Goal: Task Accomplishment & Management: Manage account settings

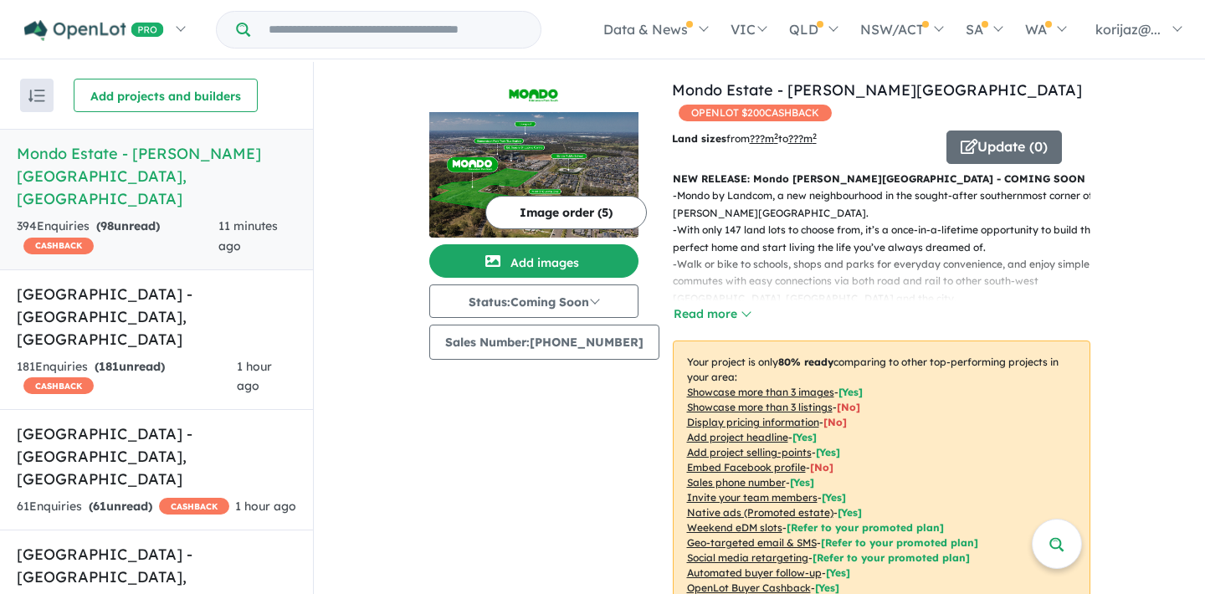
click at [41, 97] on img "button" at bounding box center [36, 96] width 17 height 13
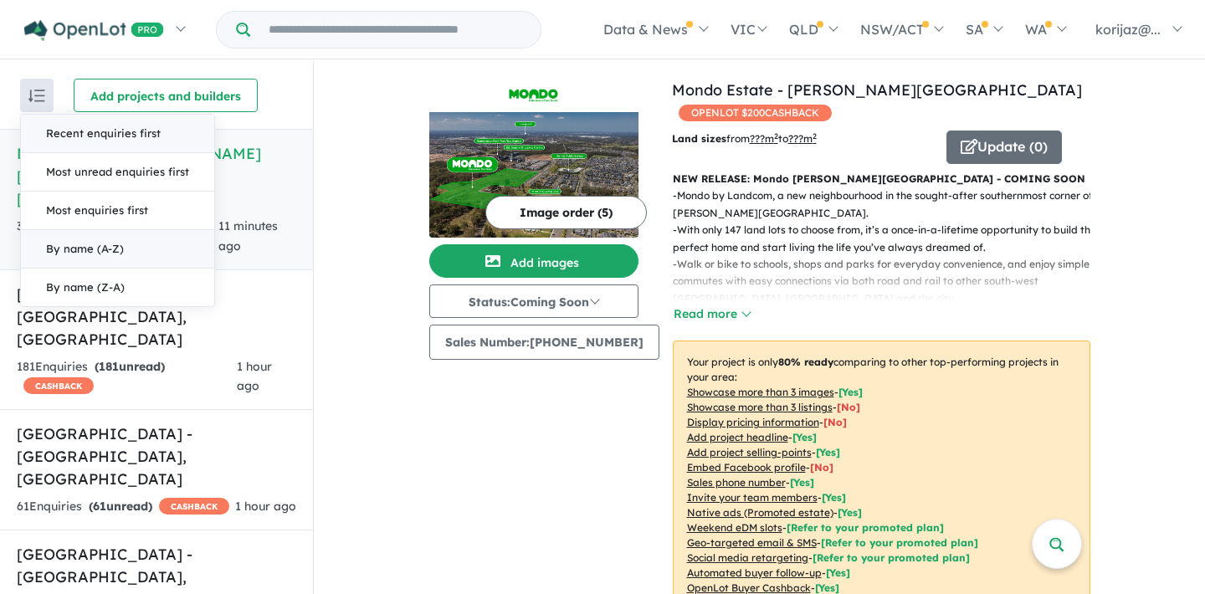
click at [108, 236] on button "By name (A-Z)" at bounding box center [117, 249] width 193 height 38
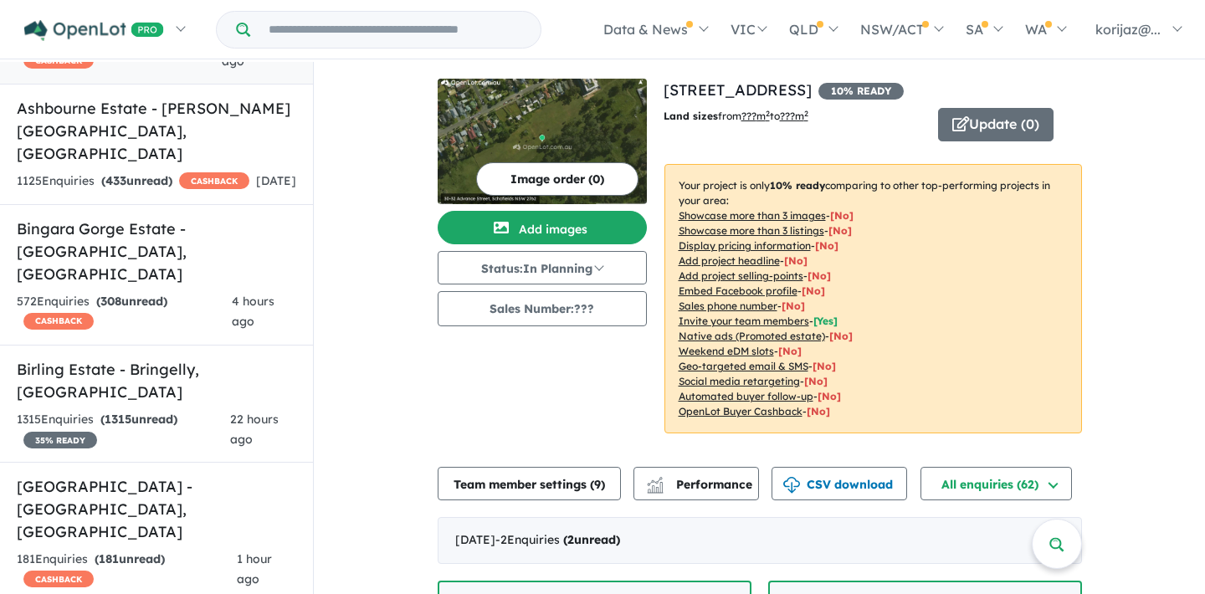
scroll to position [298, 0]
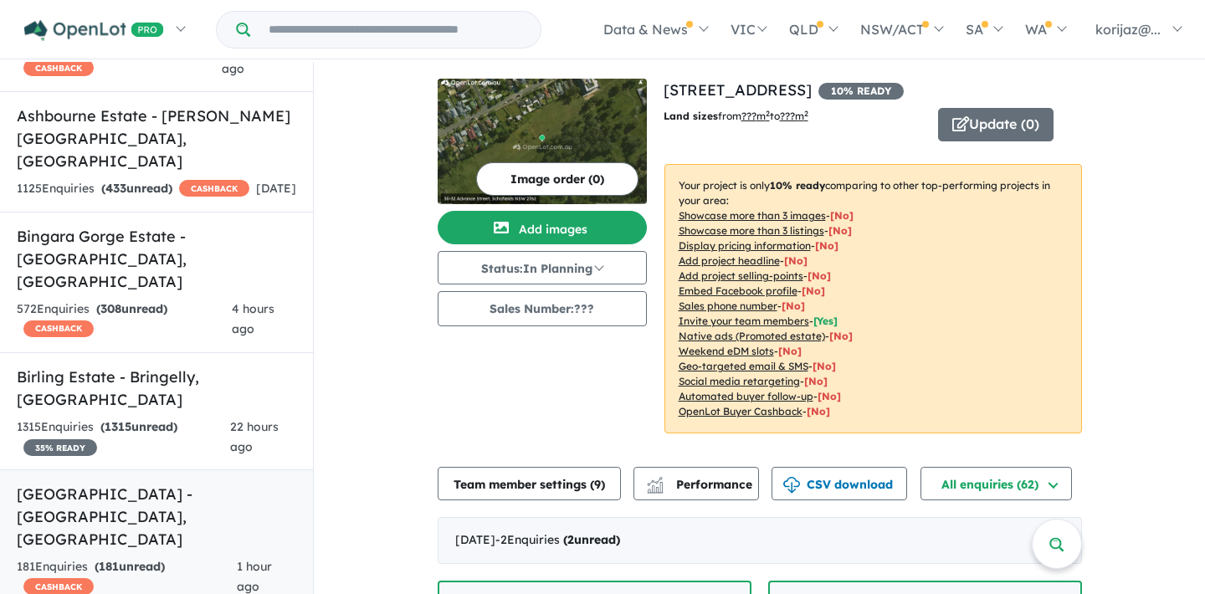
click at [152, 469] on link "[GEOGRAPHIC_DATA] - [GEOGRAPHIC_DATA] , [GEOGRAPHIC_DATA] 181 Enquir [DEMOGRAPH…" at bounding box center [156, 539] width 313 height 141
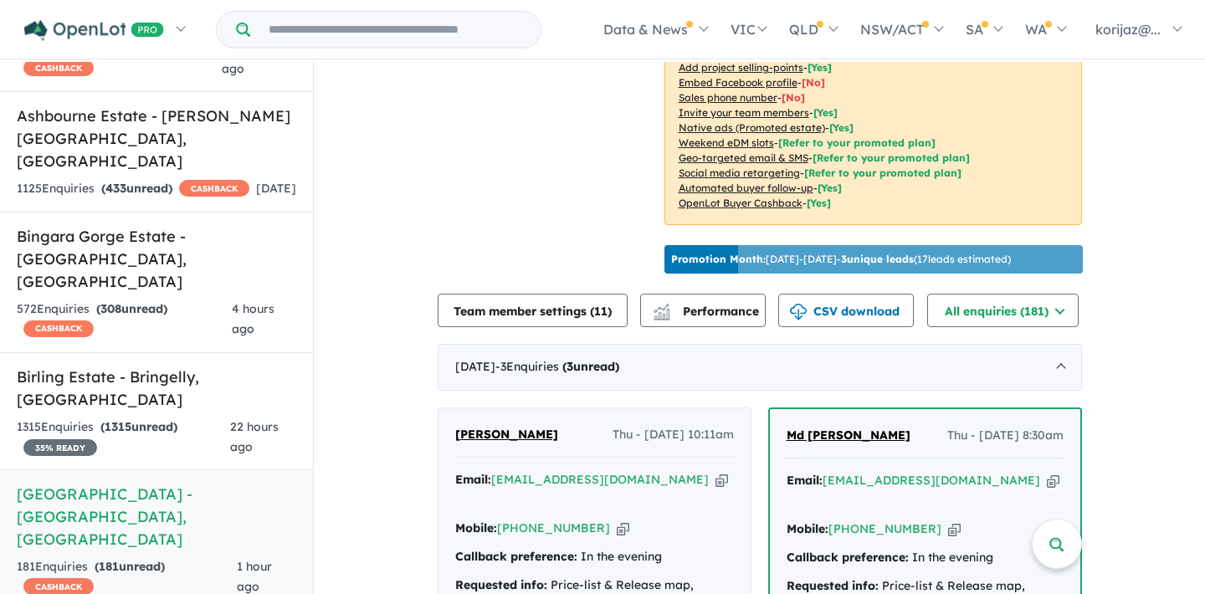
scroll to position [412, 0]
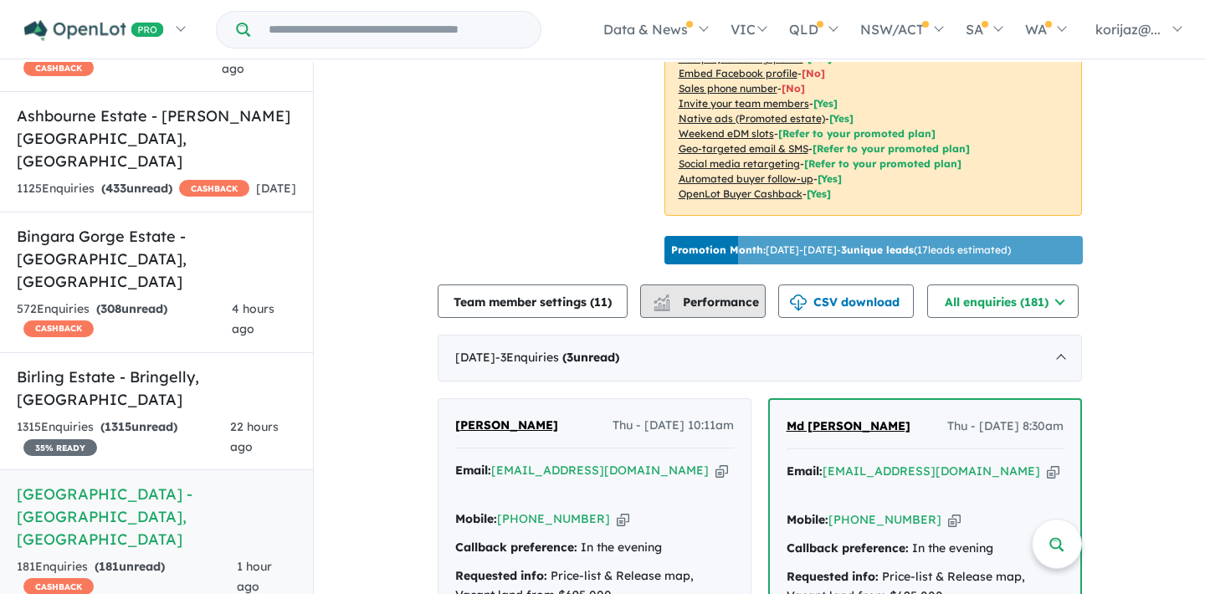
click at [714, 295] on span "Performance" at bounding box center [707, 302] width 103 height 15
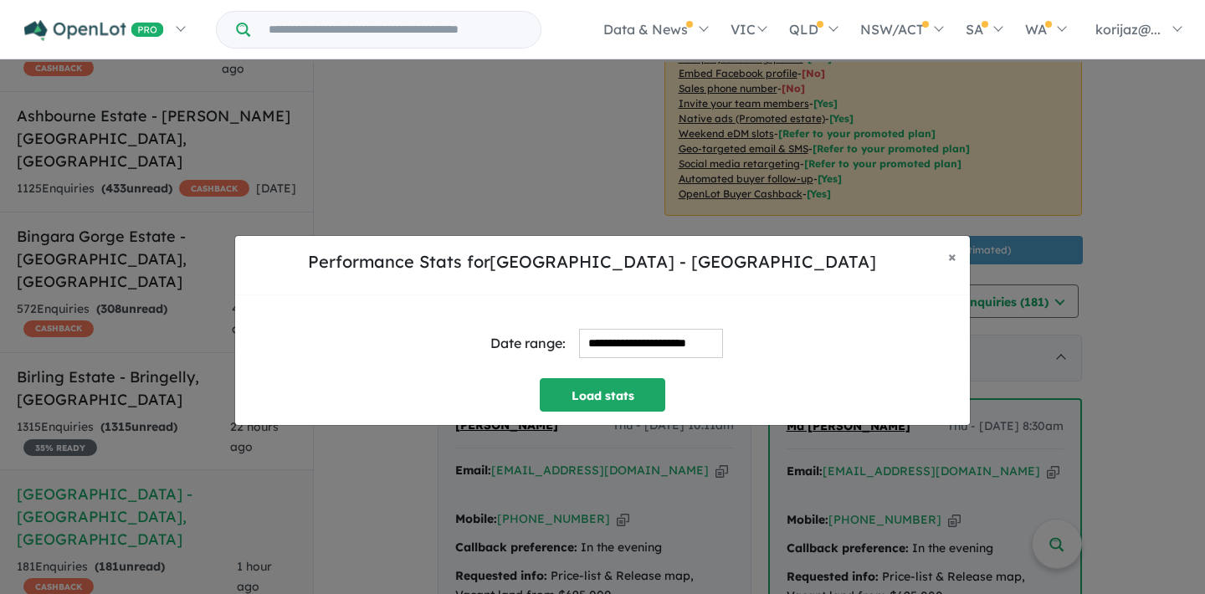
click at [638, 341] on input "**********" at bounding box center [651, 343] width 144 height 29
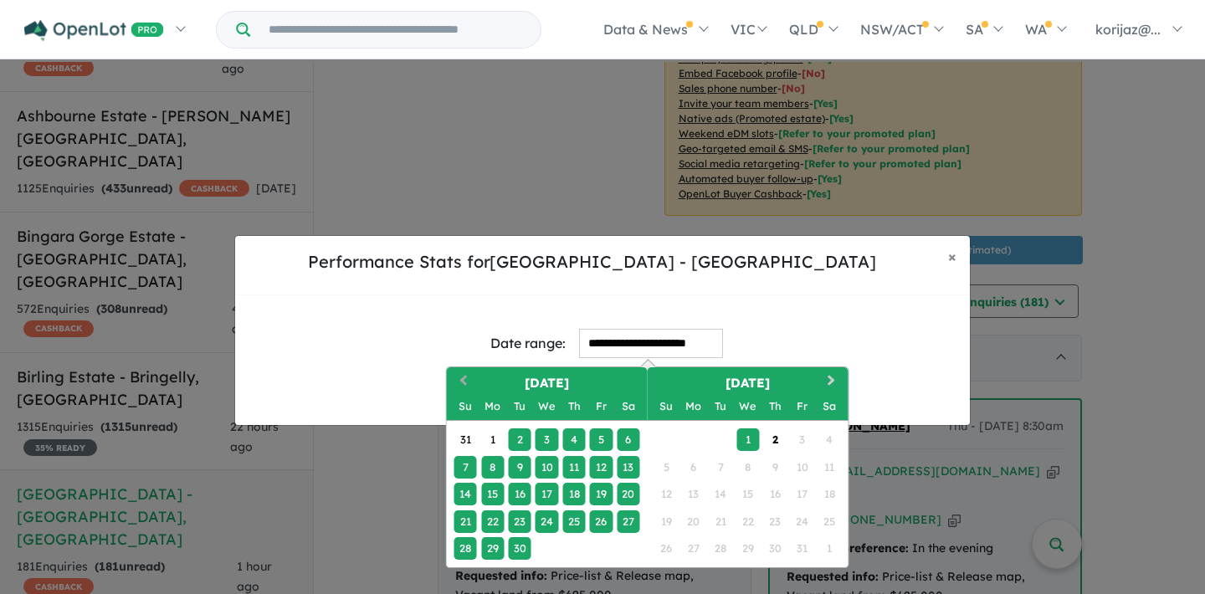
click at [464, 382] on span "Previous Month" at bounding box center [464, 381] width 0 height 21
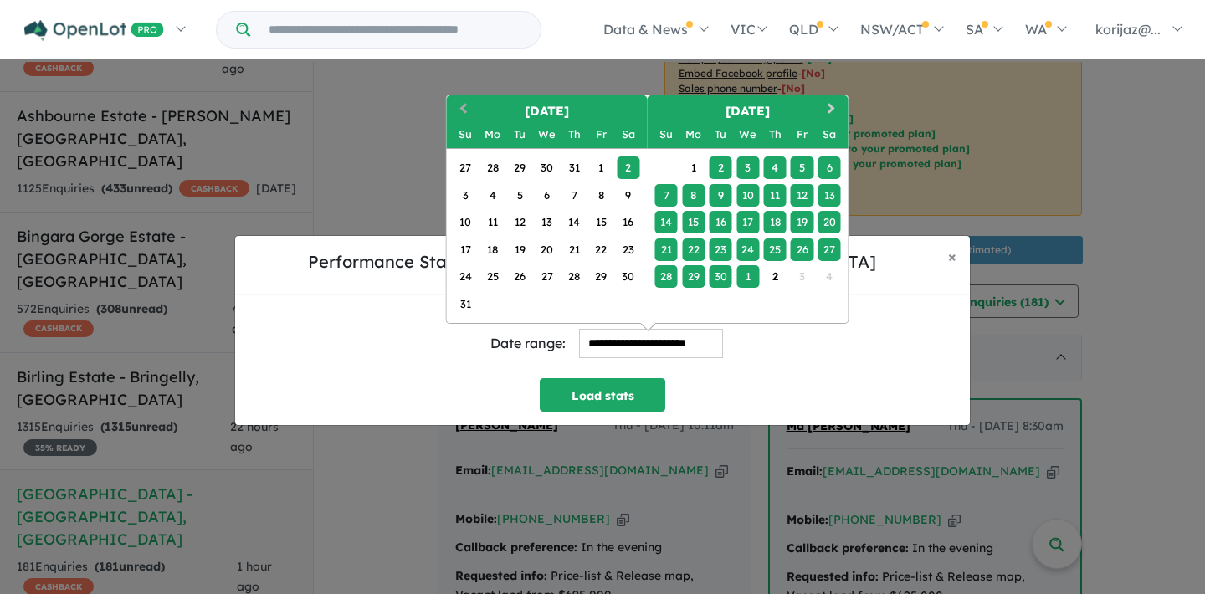
click at [460, 111] on button "Previous Month" at bounding box center [461, 110] width 27 height 27
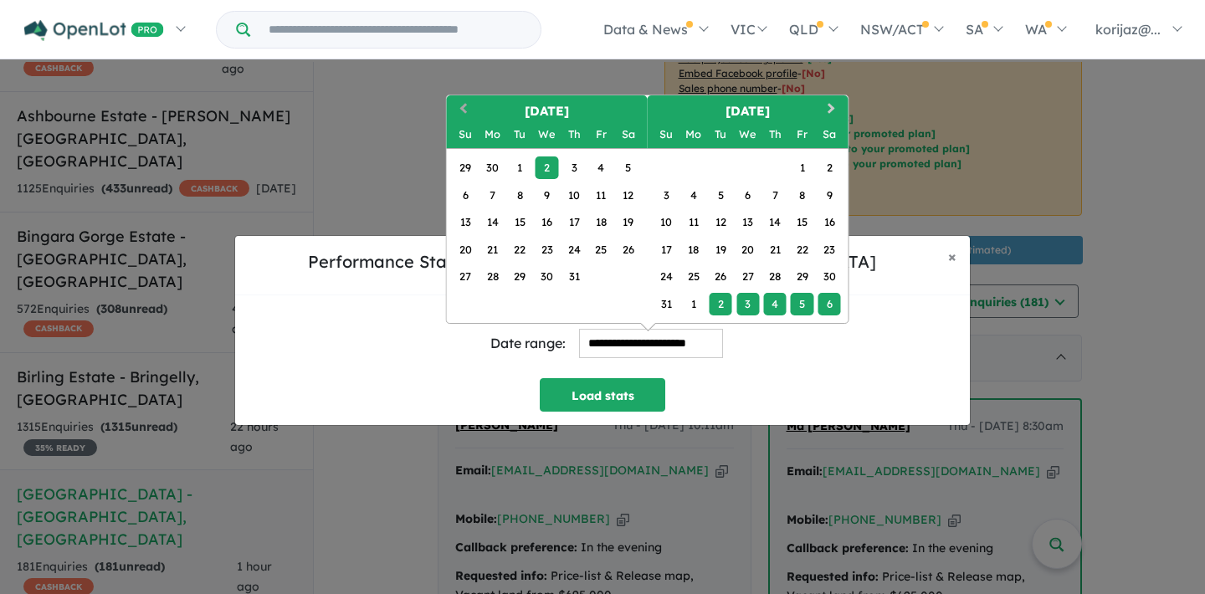
click at [455, 106] on button "Previous Month" at bounding box center [461, 110] width 27 height 27
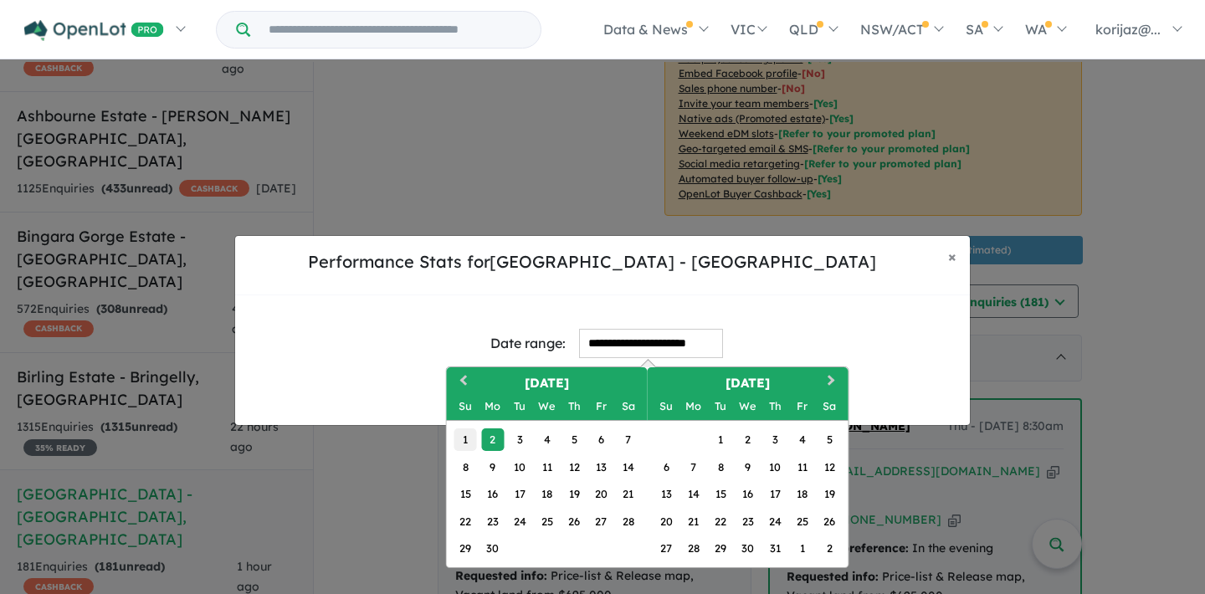
click at [468, 437] on div "1" at bounding box center [465, 439] width 23 height 23
click at [832, 381] on span "Next Month" at bounding box center [832, 381] width 0 height 21
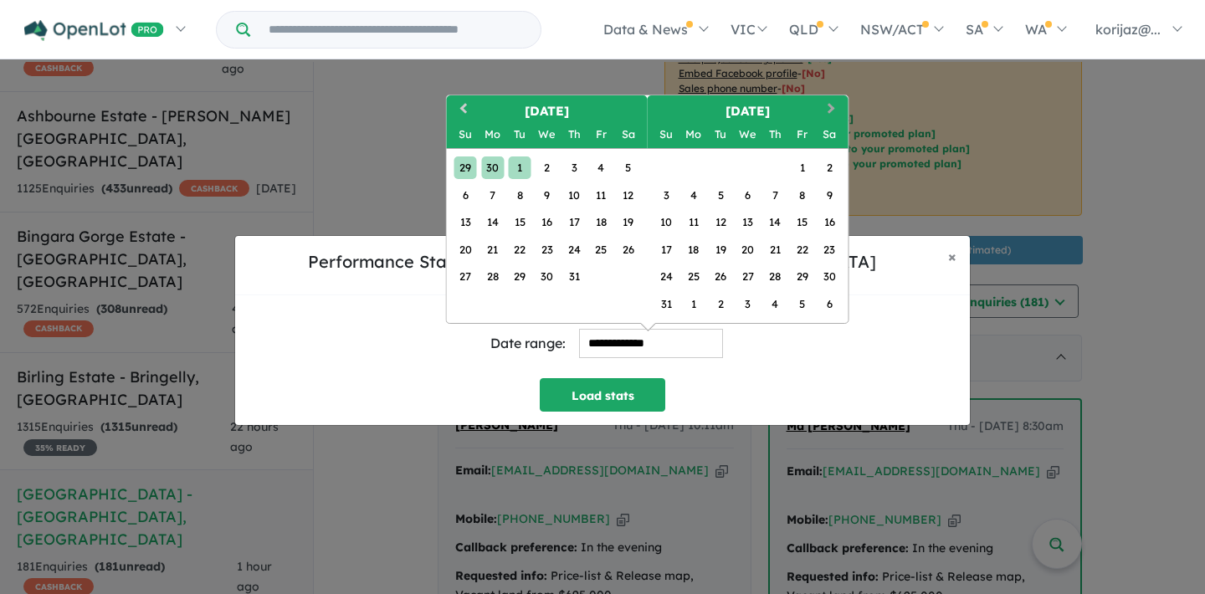
click at [836, 106] on button "Next Month" at bounding box center [833, 110] width 27 height 27
click at [832, 105] on button "Next Month" at bounding box center [833, 110] width 27 height 27
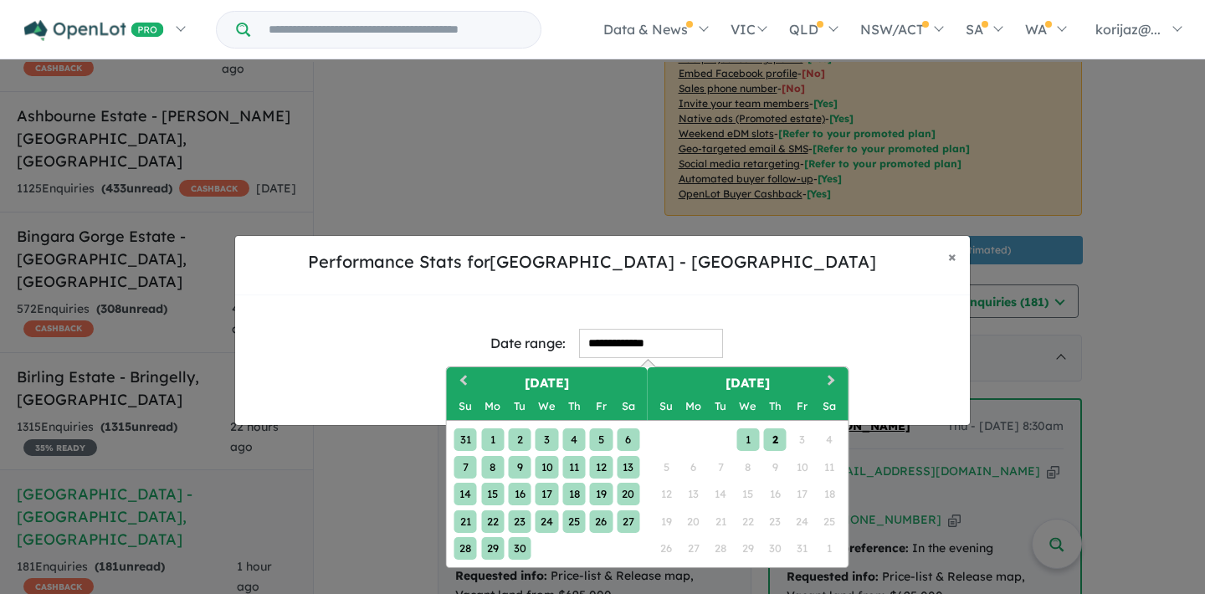
click at [767, 440] on div "2" at bounding box center [774, 439] width 23 height 23
type input "**********"
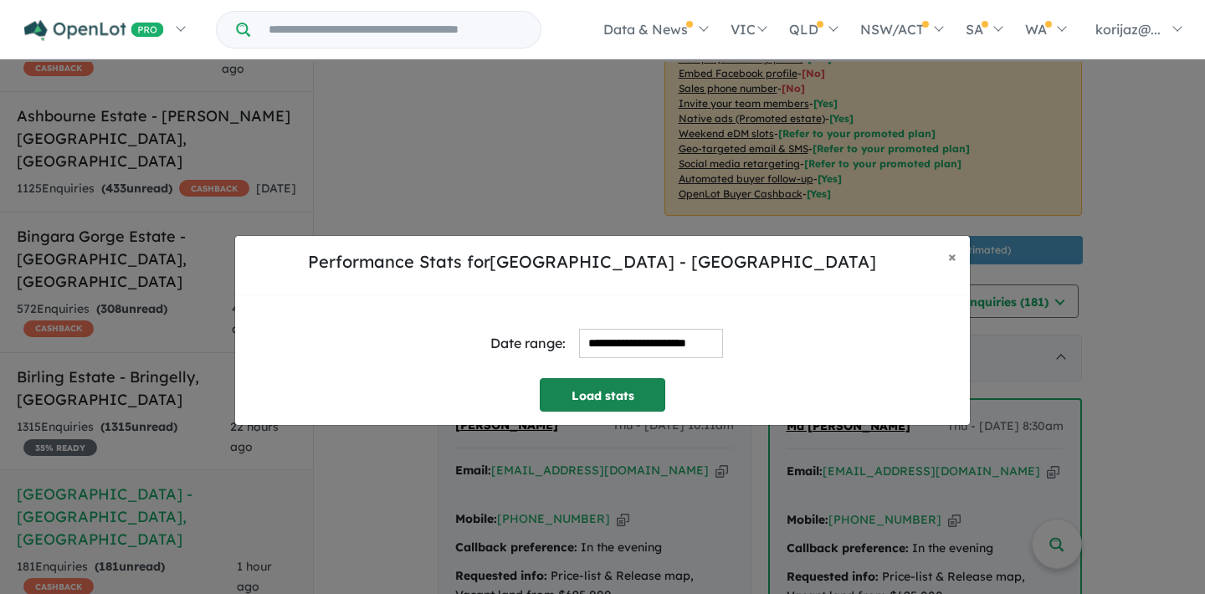
click at [615, 402] on button "Load stats" at bounding box center [603, 394] width 126 height 33
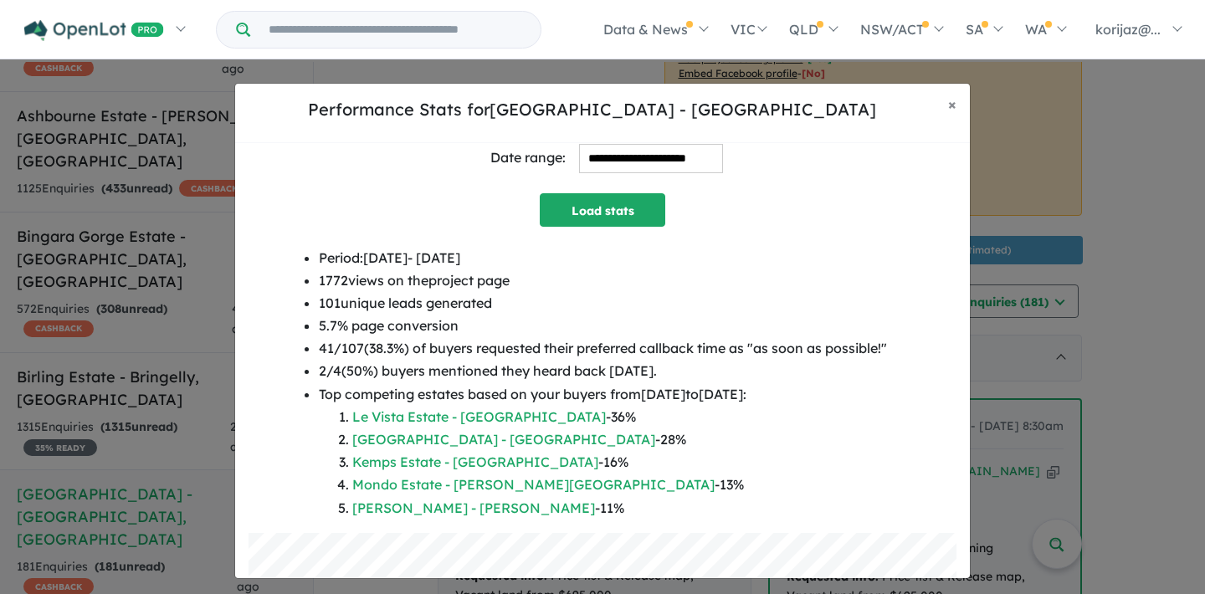
scroll to position [27, 0]
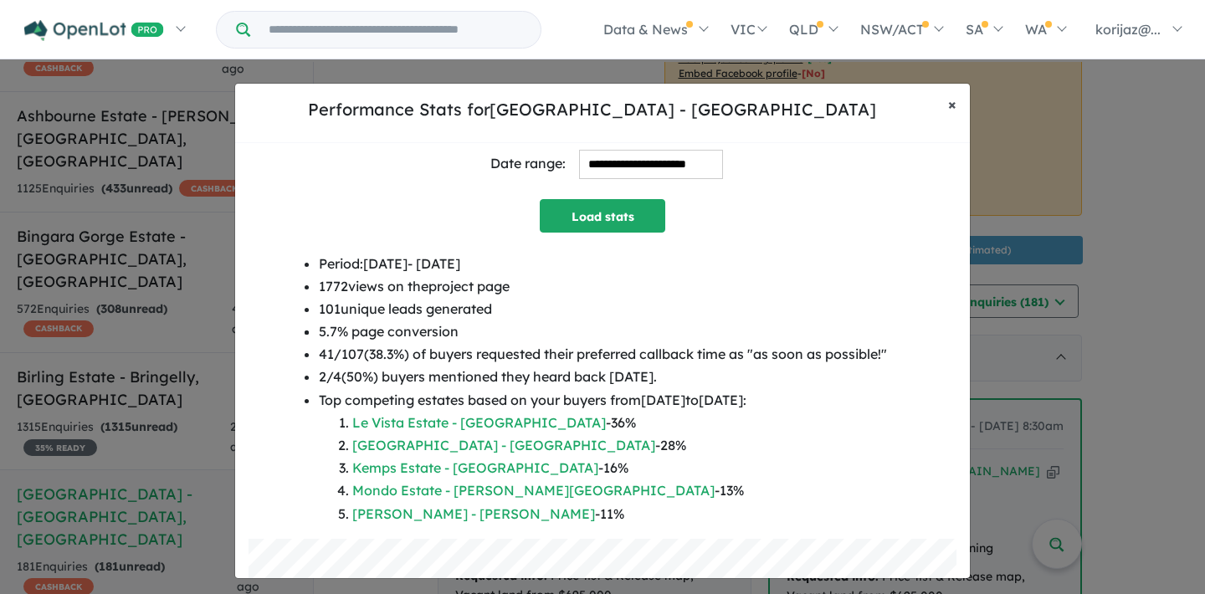
click at [953, 102] on span "×" at bounding box center [952, 104] width 8 height 19
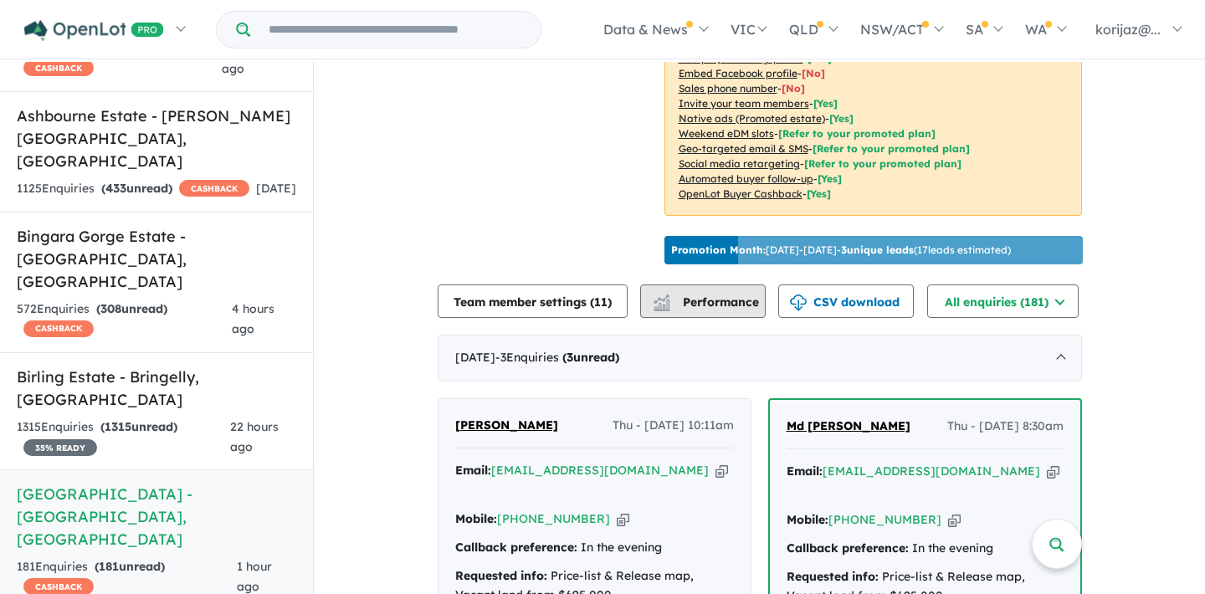
click at [701, 284] on button "Performance" at bounding box center [703, 300] width 126 height 33
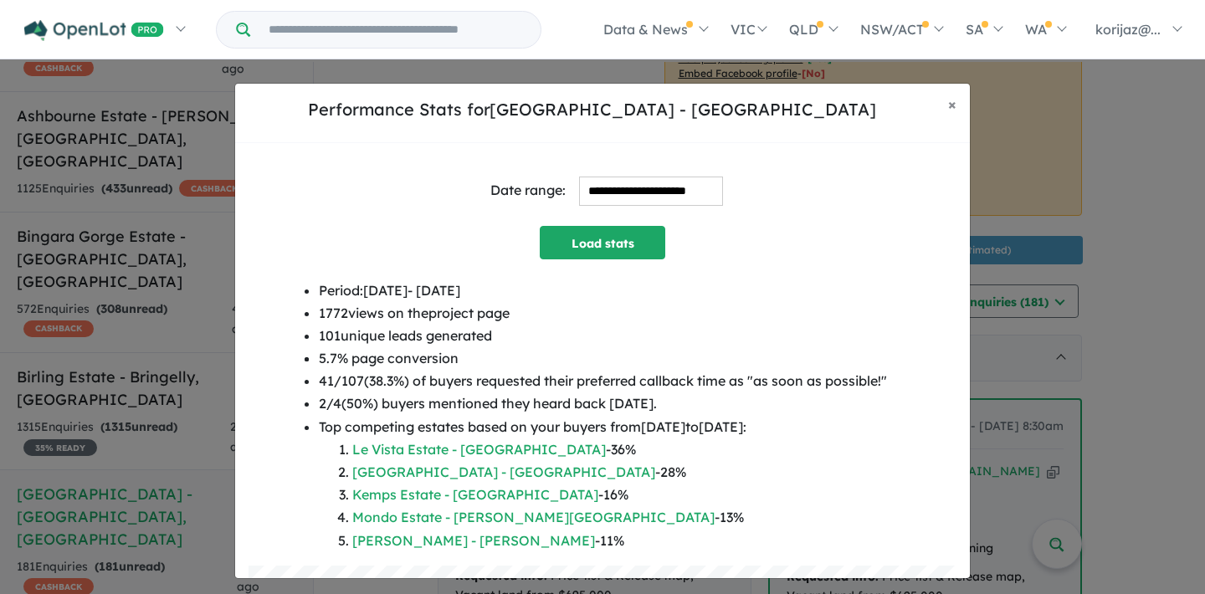
click at [616, 177] on input "**********" at bounding box center [651, 191] width 144 height 29
click at [953, 103] on span "×" at bounding box center [952, 104] width 8 height 19
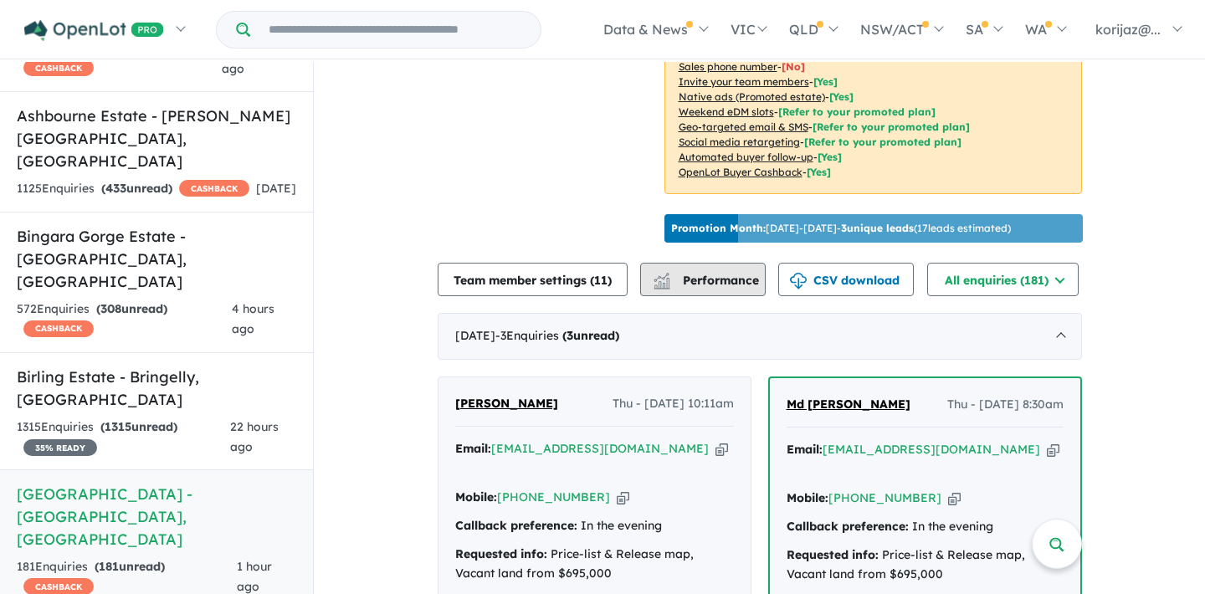
scroll to position [517, 0]
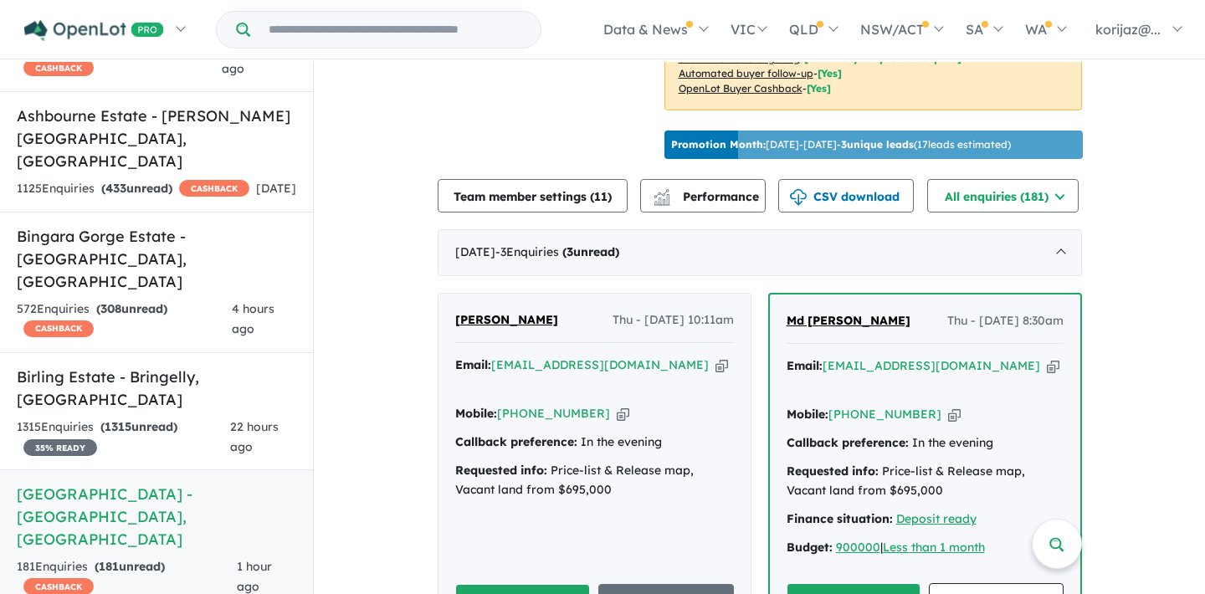
click at [710, 189] on span "Performance" at bounding box center [707, 196] width 103 height 15
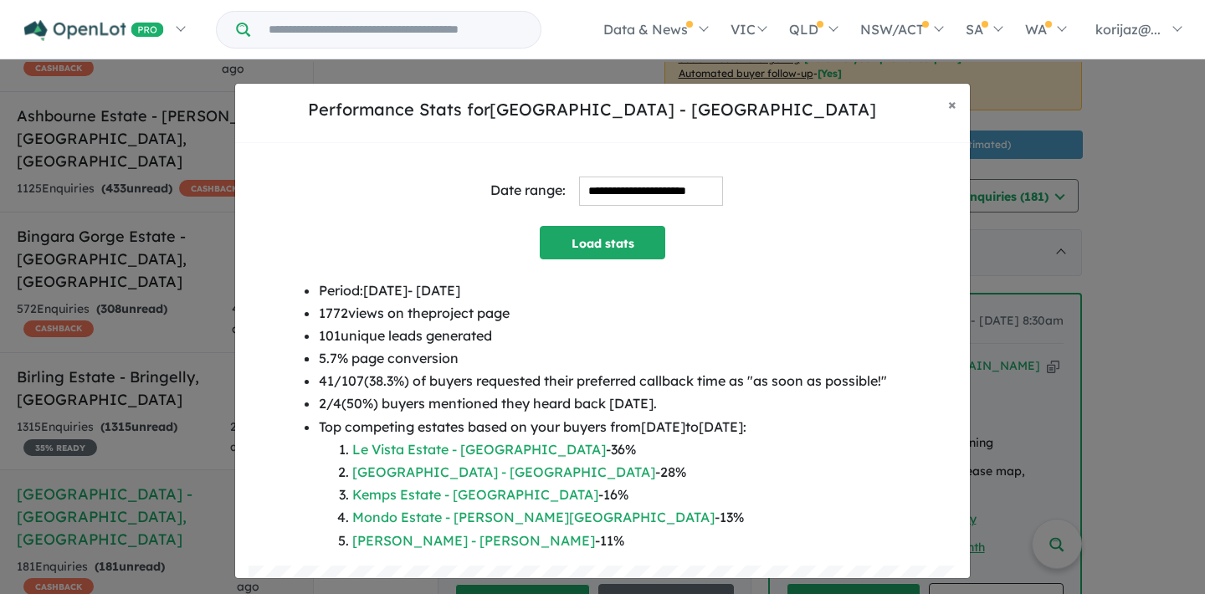
click at [660, 190] on input "**********" at bounding box center [651, 191] width 144 height 29
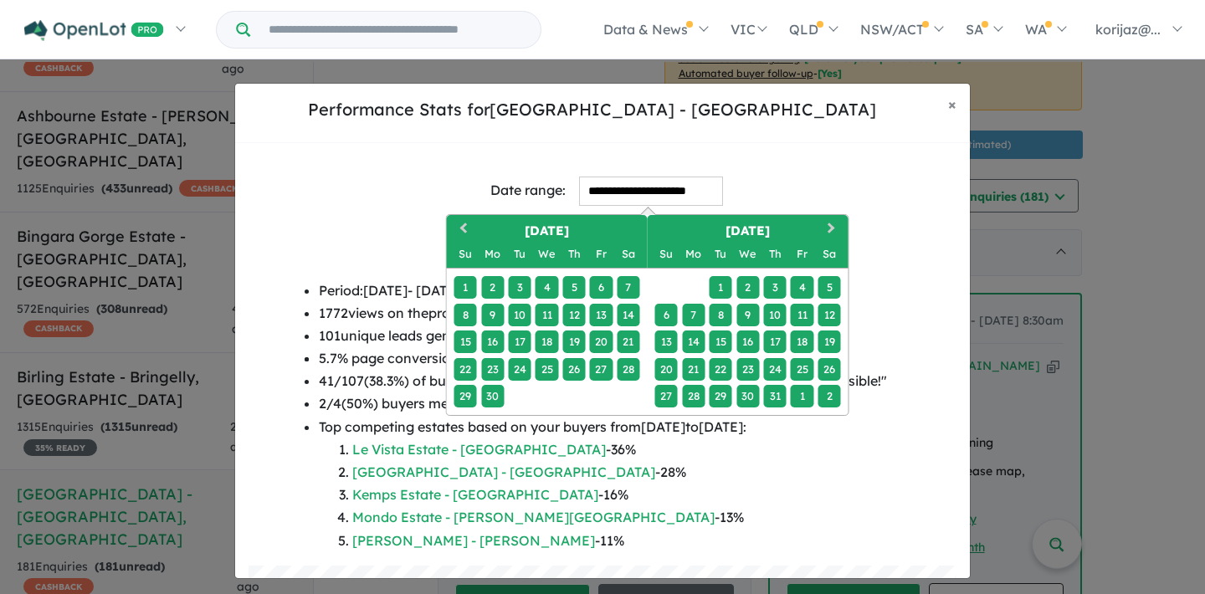
click at [493, 385] on div "30" at bounding box center [492, 396] width 23 height 23
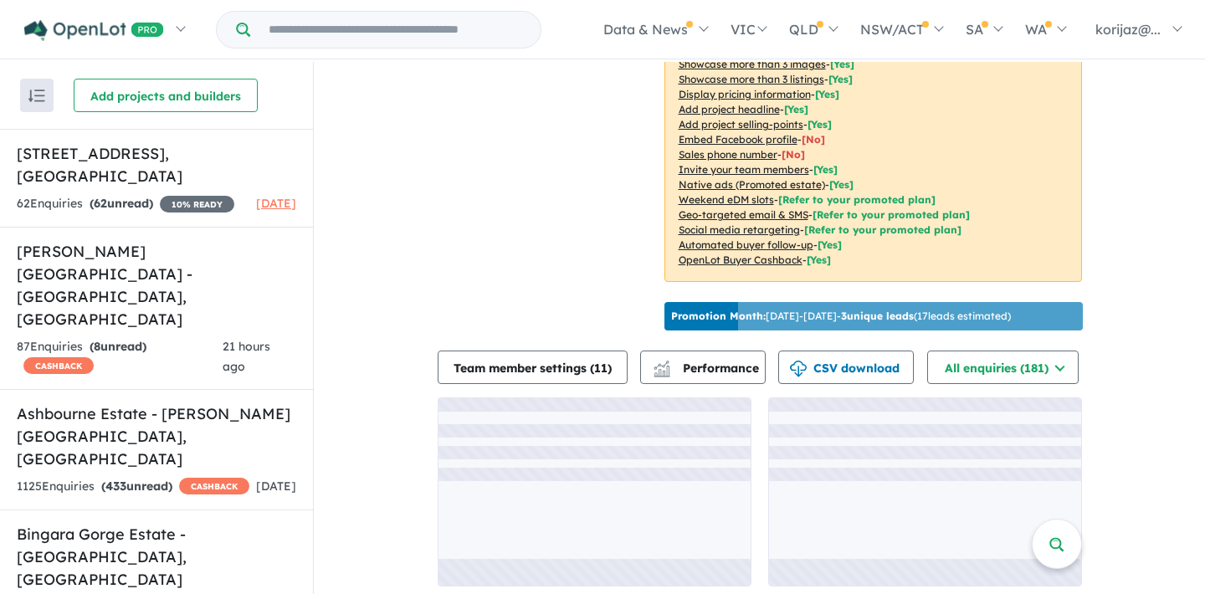
scroll to position [343, 0]
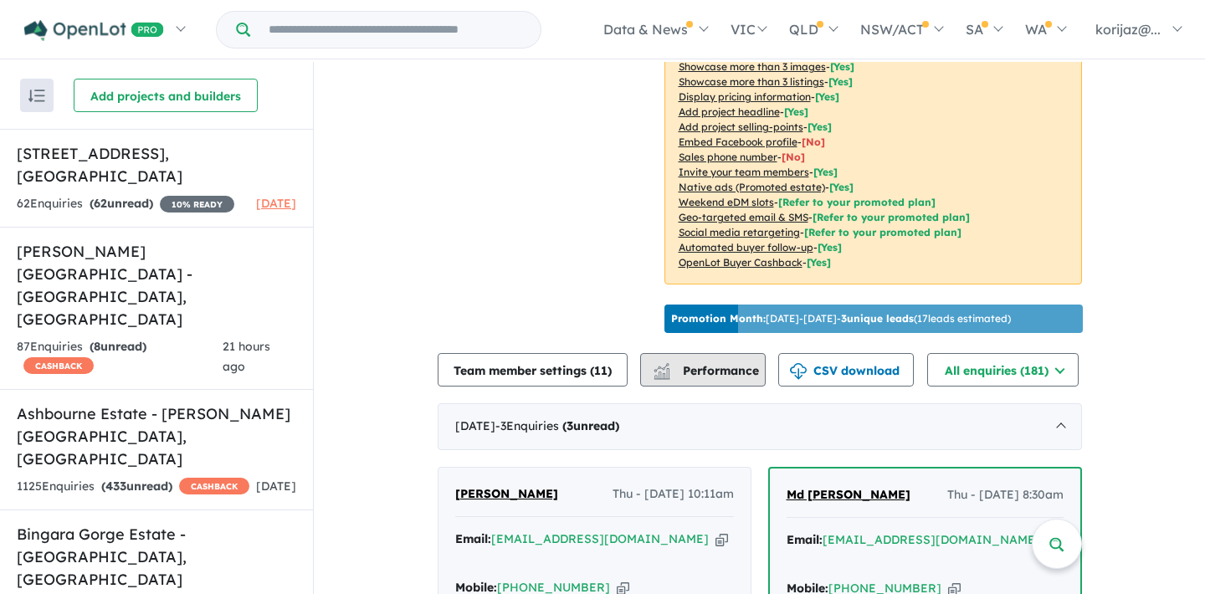
click at [718, 353] on button "Performance" at bounding box center [703, 369] width 126 height 33
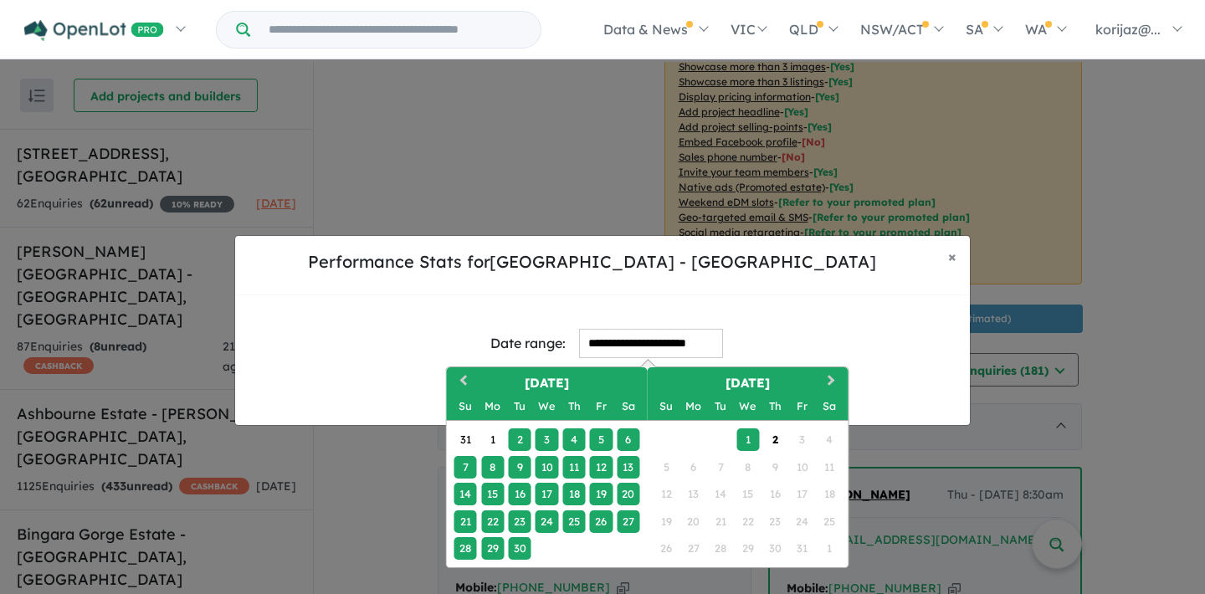
click at [622, 335] on input "**********" at bounding box center [651, 343] width 144 height 29
click at [464, 376] on button "Previous Month" at bounding box center [461, 382] width 27 height 27
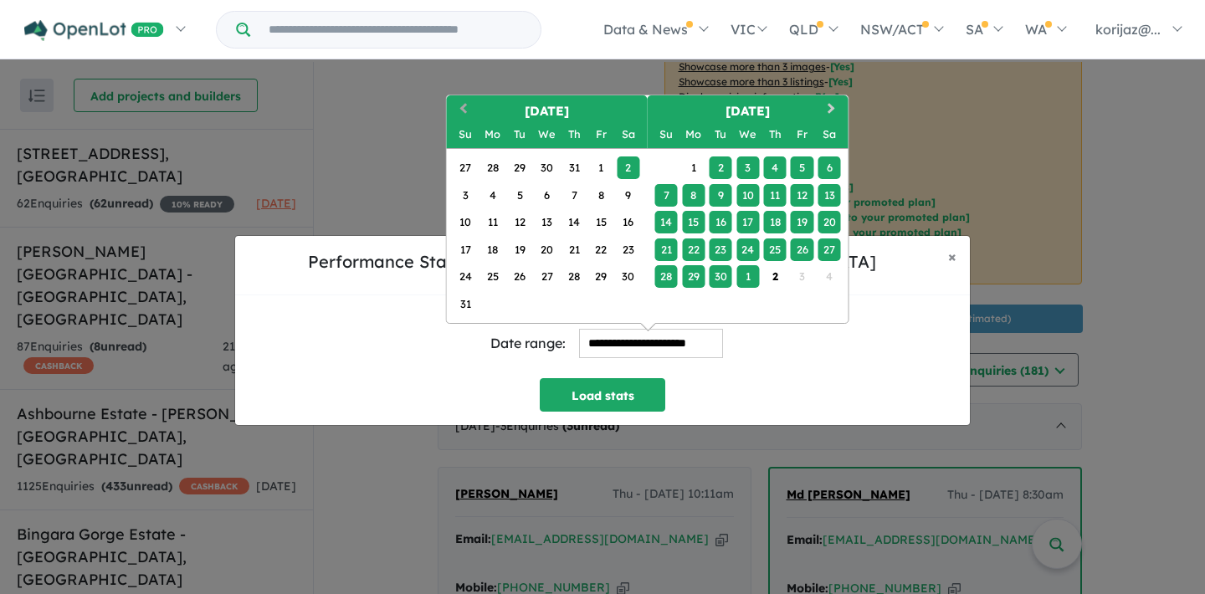
click at [457, 113] on button "Previous Month" at bounding box center [461, 110] width 27 height 27
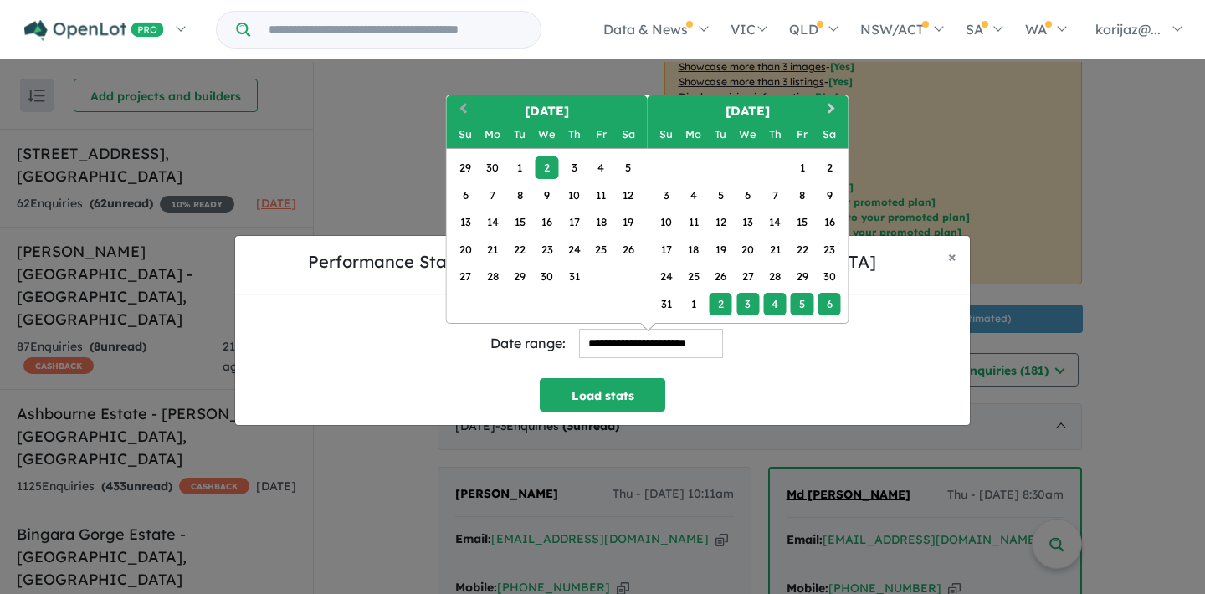
click at [464, 108] on span "Previous Month" at bounding box center [464, 110] width 0 height 21
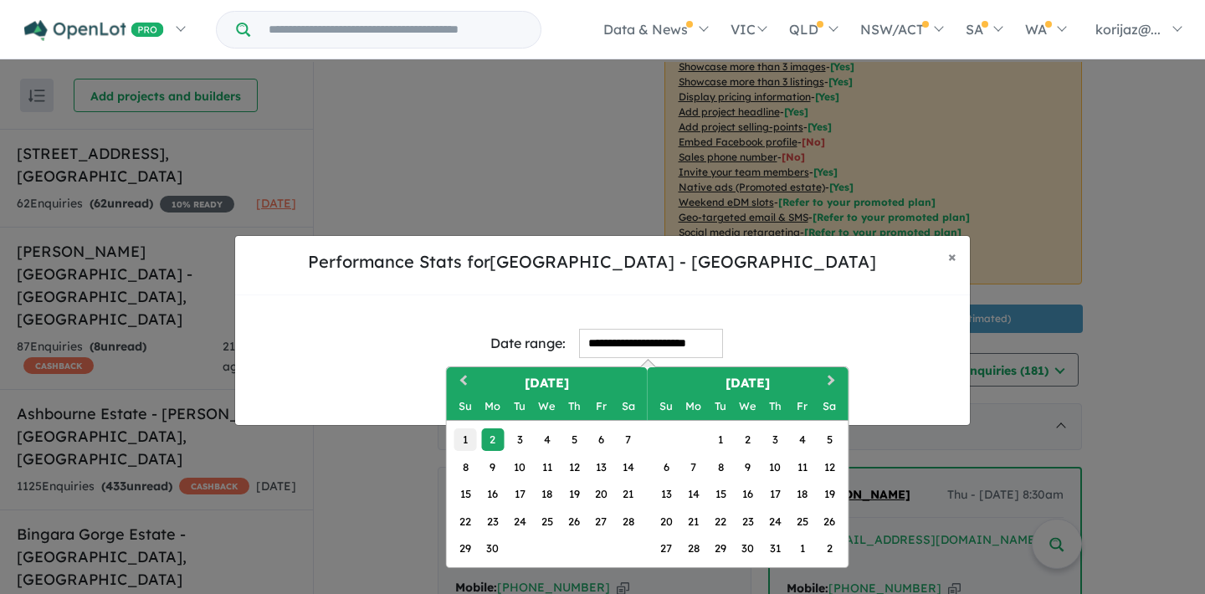
click at [471, 436] on div "1" at bounding box center [465, 439] width 23 height 23
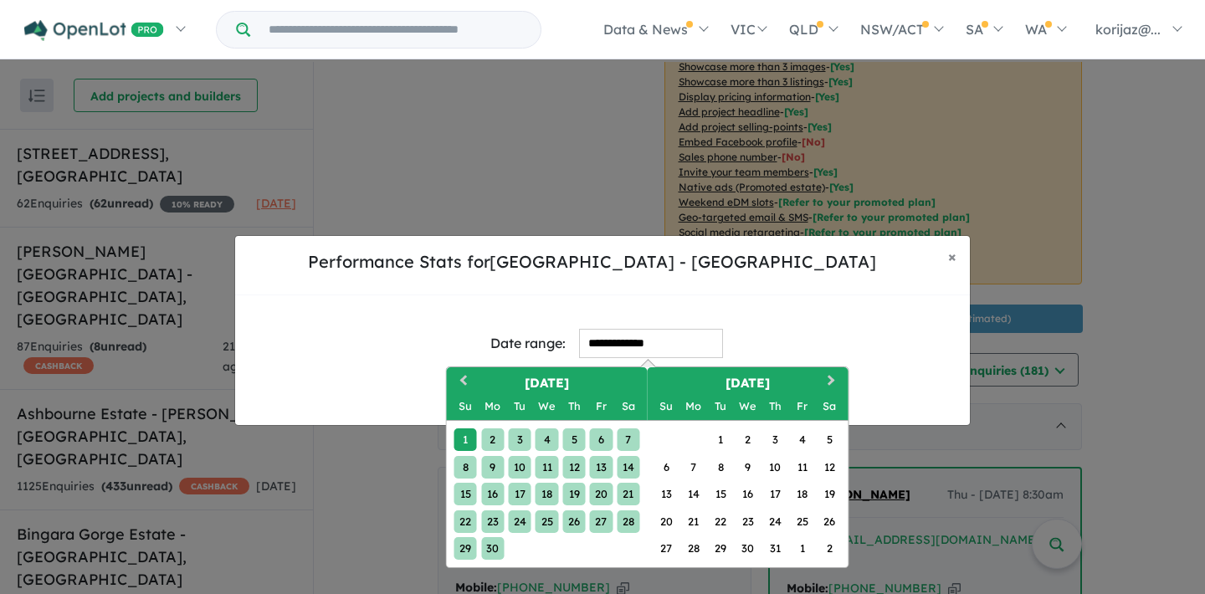
click at [491, 544] on div "30" at bounding box center [492, 548] width 23 height 23
type input "**********"
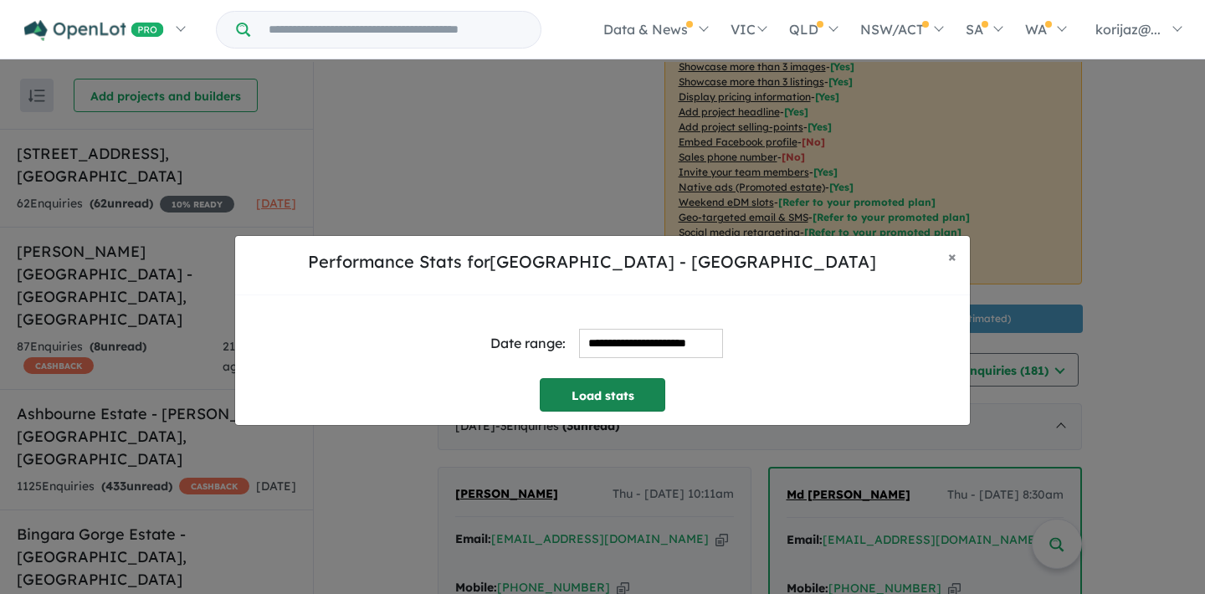
click at [596, 393] on button "Load stats" at bounding box center [603, 394] width 126 height 33
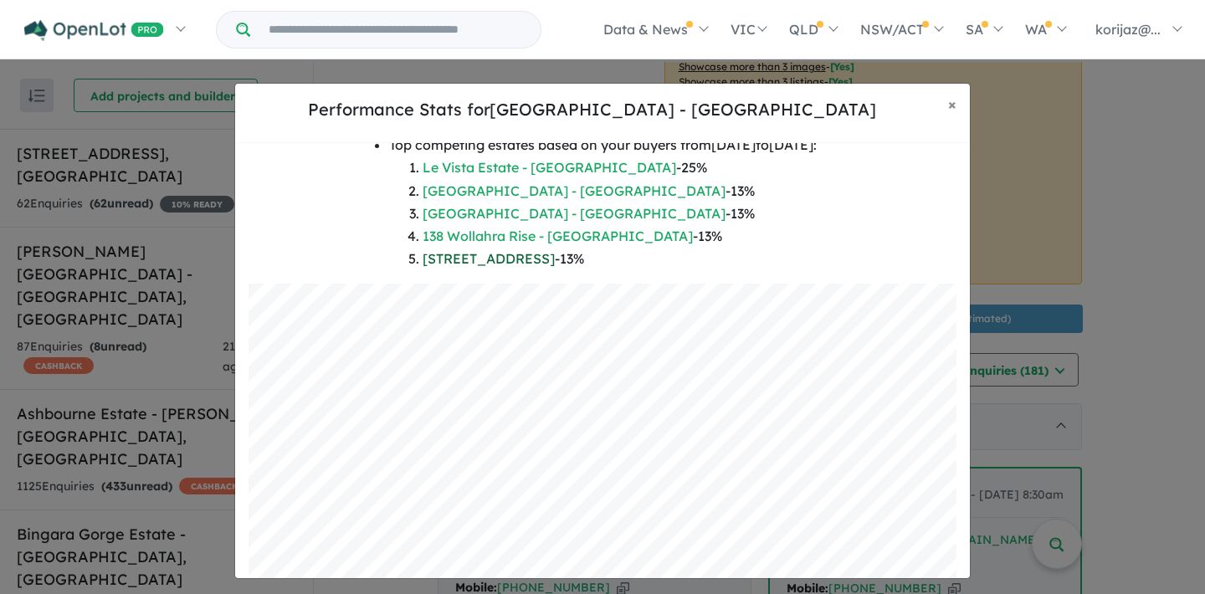
scroll to position [0, 0]
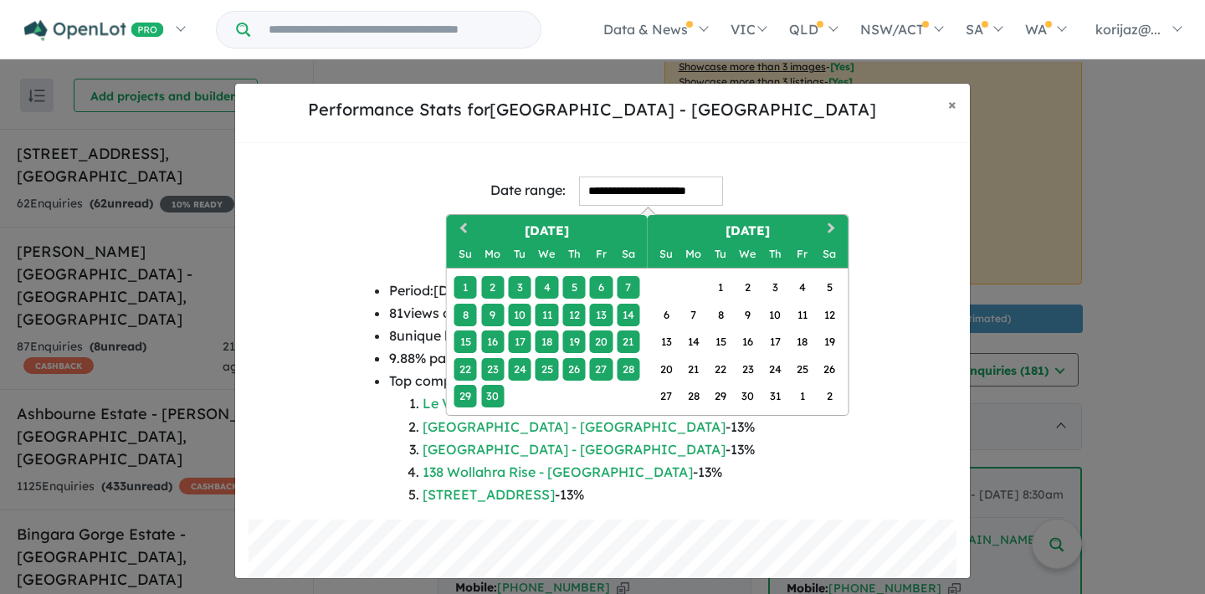
click at [607, 201] on input "**********" at bounding box center [651, 191] width 144 height 29
click at [721, 281] on div "1" at bounding box center [720, 287] width 23 height 23
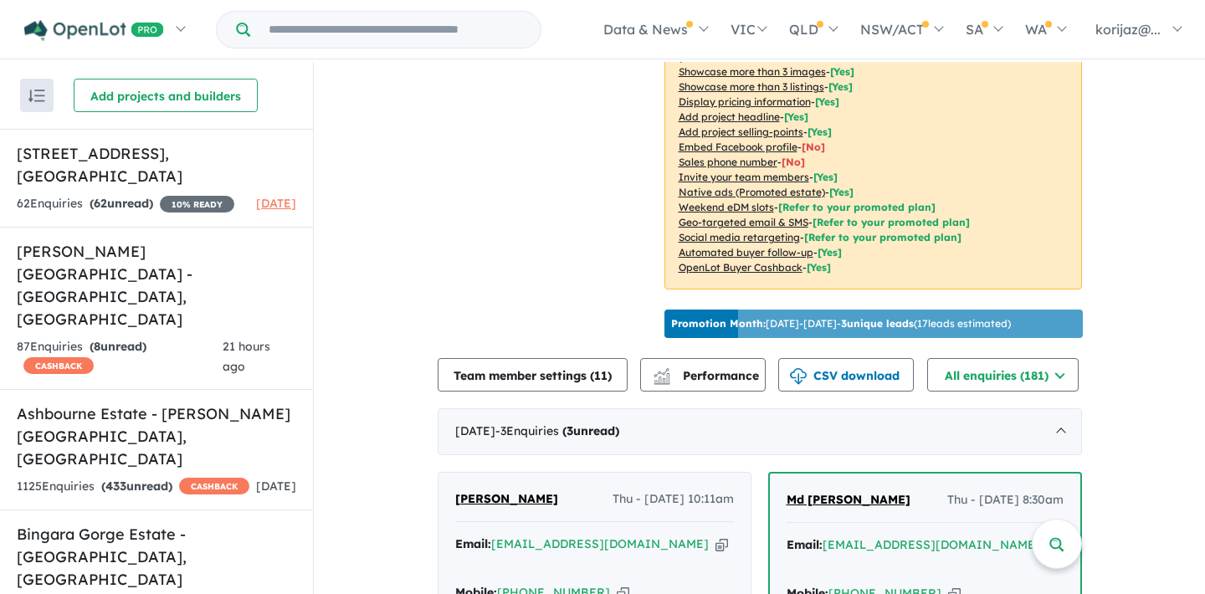
scroll to position [339, 0]
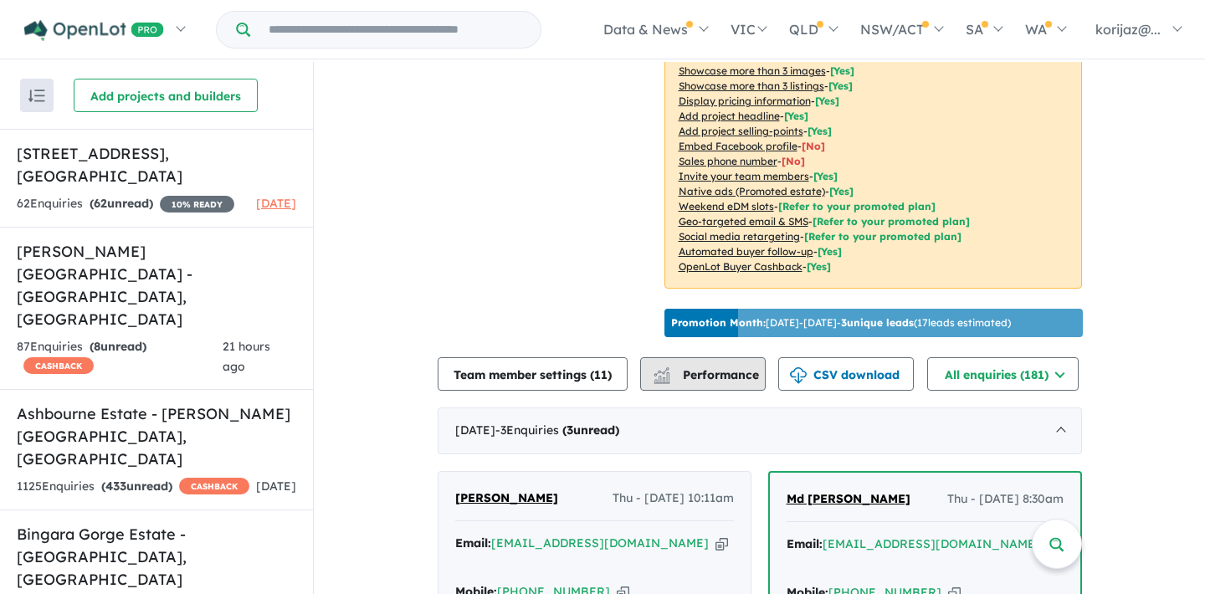
click at [690, 357] on button "Performance" at bounding box center [703, 373] width 126 height 33
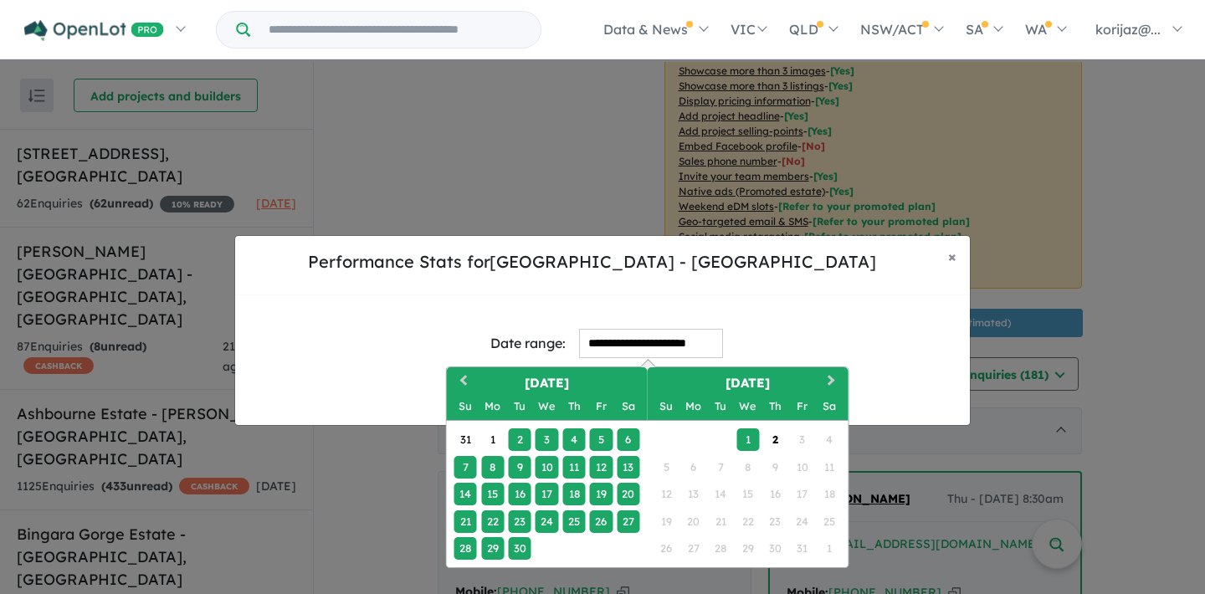
click at [641, 336] on input "**********" at bounding box center [651, 343] width 144 height 29
click at [464, 380] on span "Previous Month" at bounding box center [464, 381] width 0 height 21
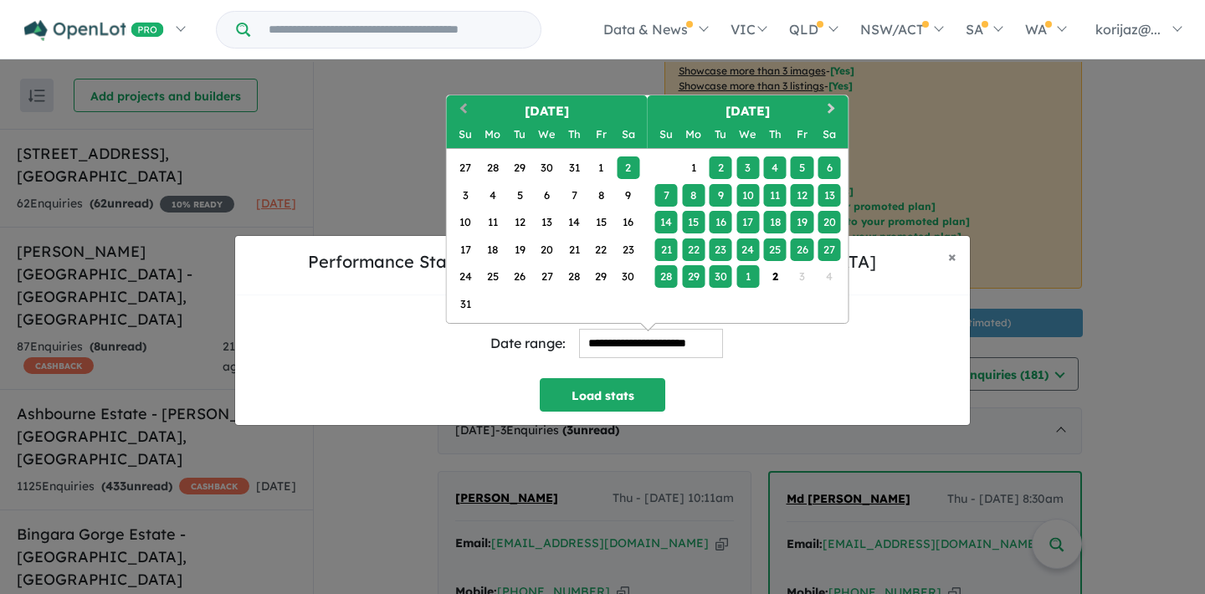
click at [465, 99] on button "Previous Month" at bounding box center [461, 110] width 27 height 27
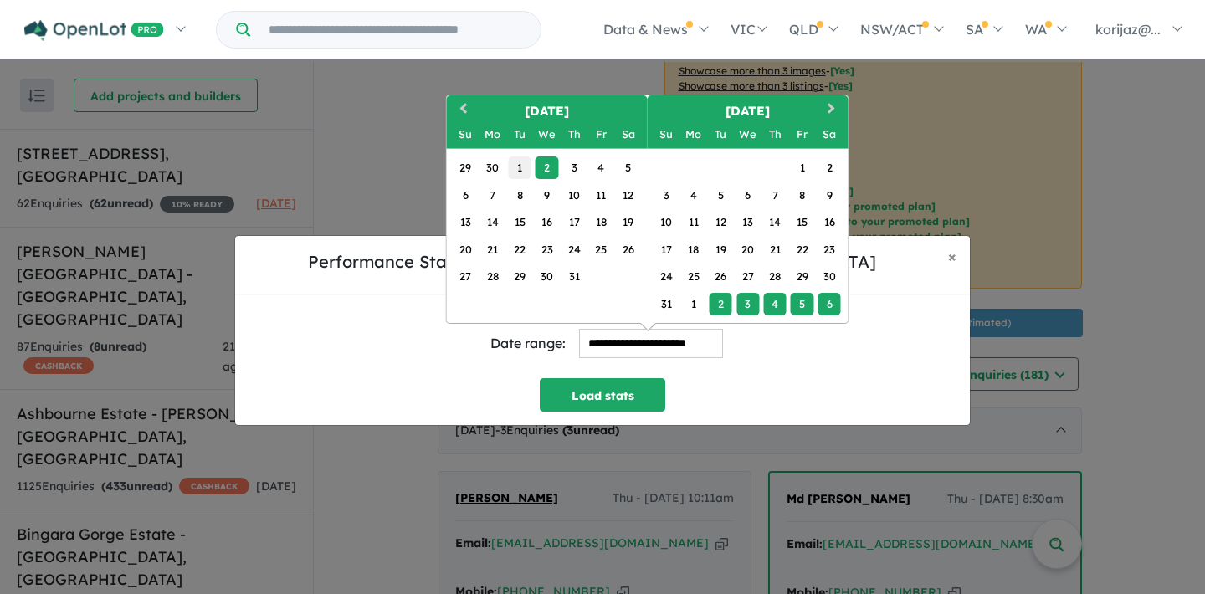
click at [521, 161] on div "1" at bounding box center [519, 167] width 23 height 23
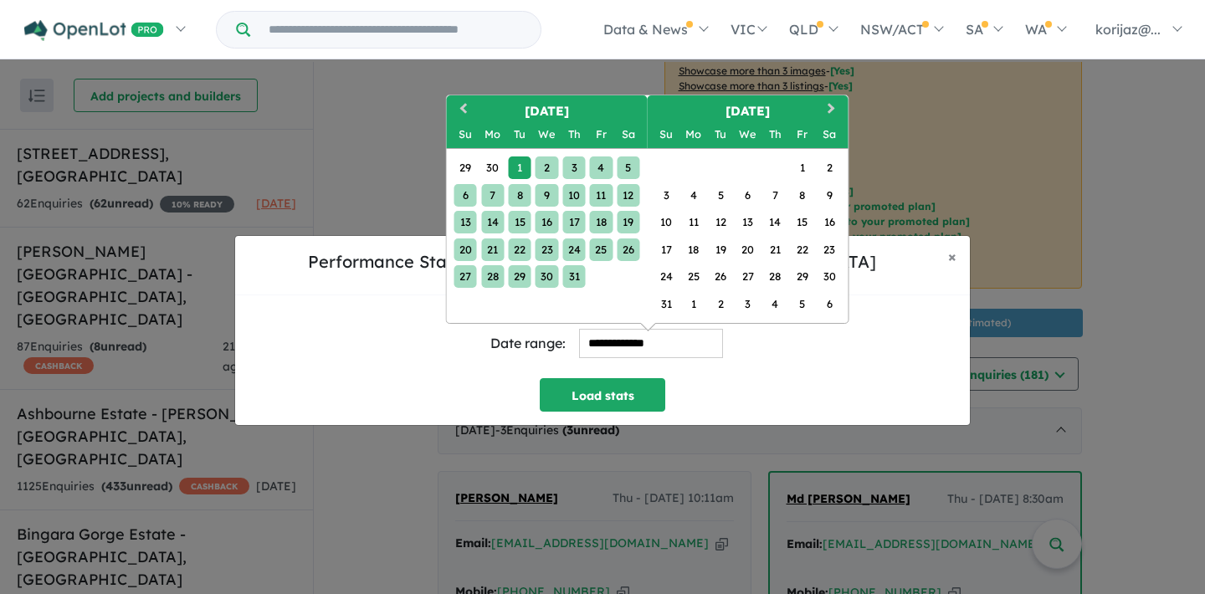
click at [569, 275] on div "31" at bounding box center [573, 276] width 23 height 23
type input "**********"
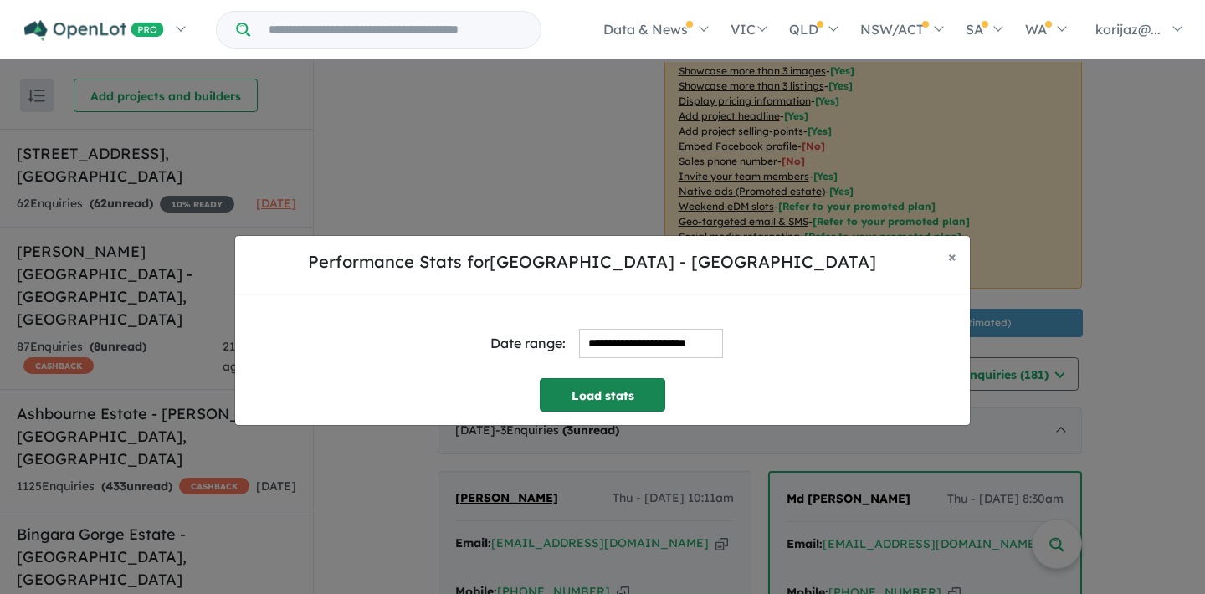
click at [615, 388] on button "Load stats" at bounding box center [603, 394] width 126 height 33
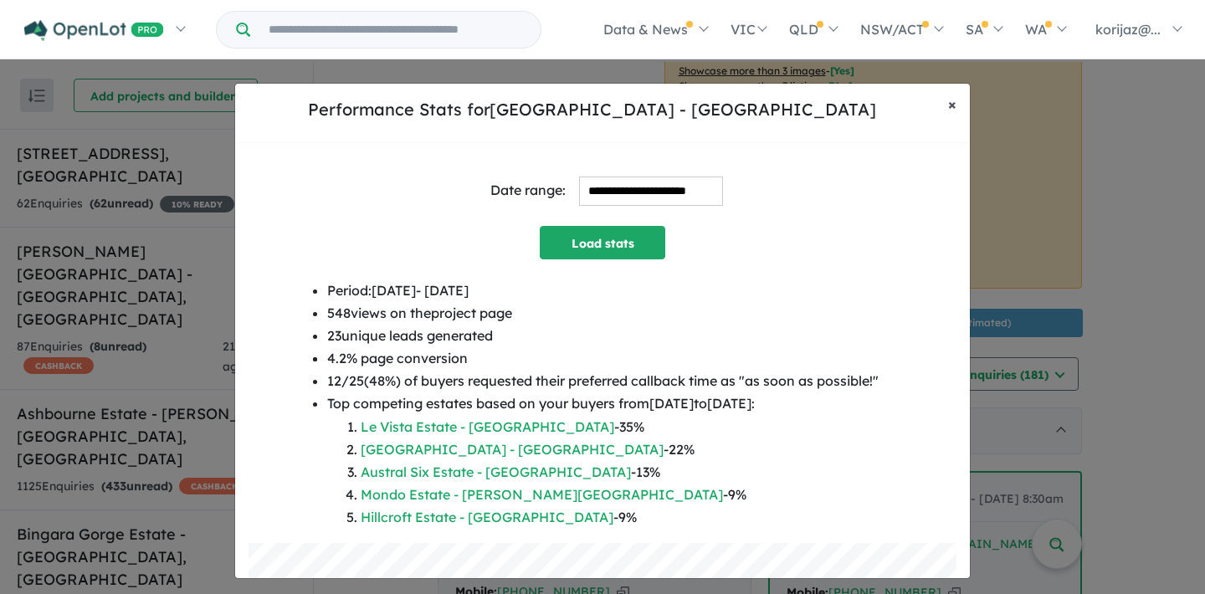
click at [955, 100] on span "×" at bounding box center [952, 104] width 8 height 19
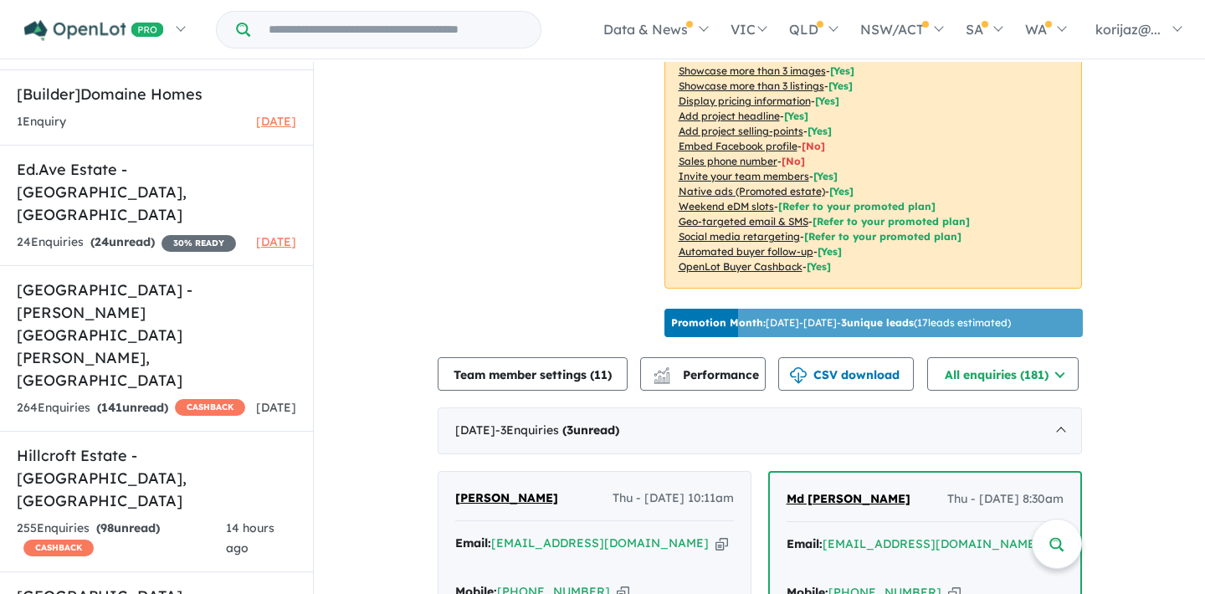
scroll to position [1744, 0]
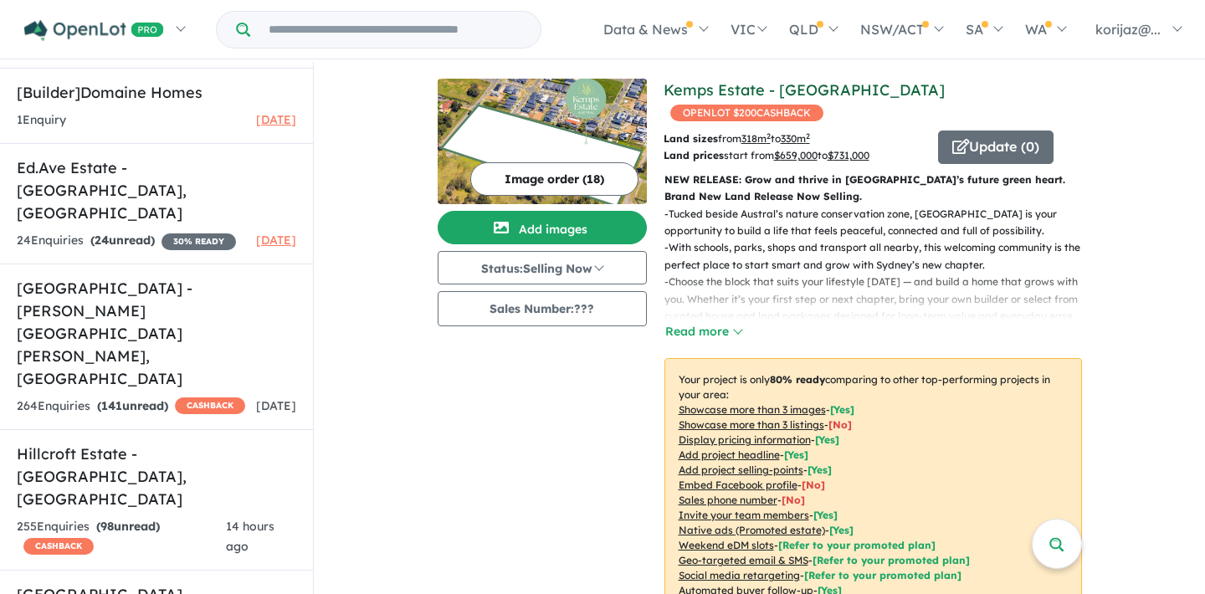
click at [773, 87] on link "Kemps Estate - [GEOGRAPHIC_DATA]" at bounding box center [803, 89] width 281 height 19
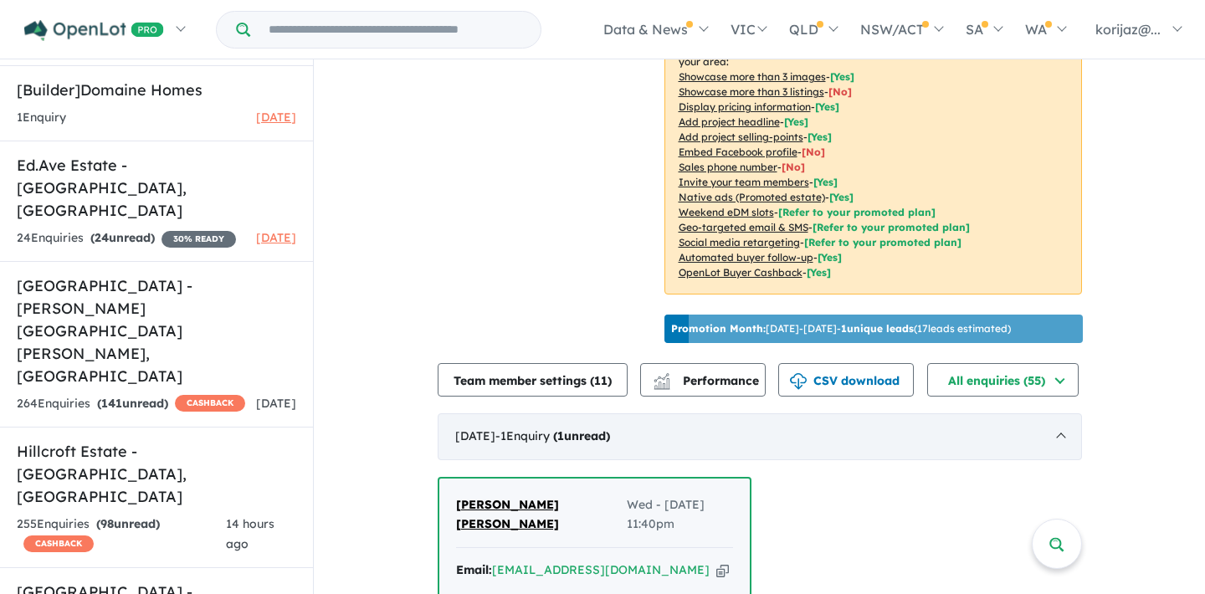
scroll to position [3, 0]
click at [672, 433] on div "[DATE] - 1 Enquir y ( 1 unread)" at bounding box center [760, 436] width 644 height 47
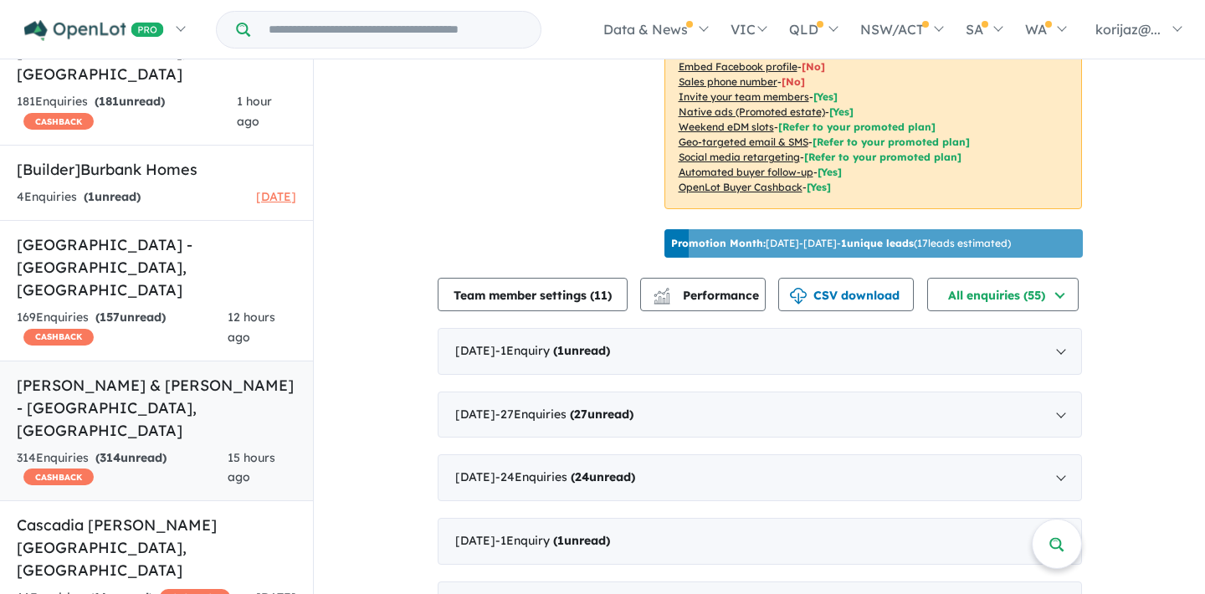
scroll to position [825, 0]
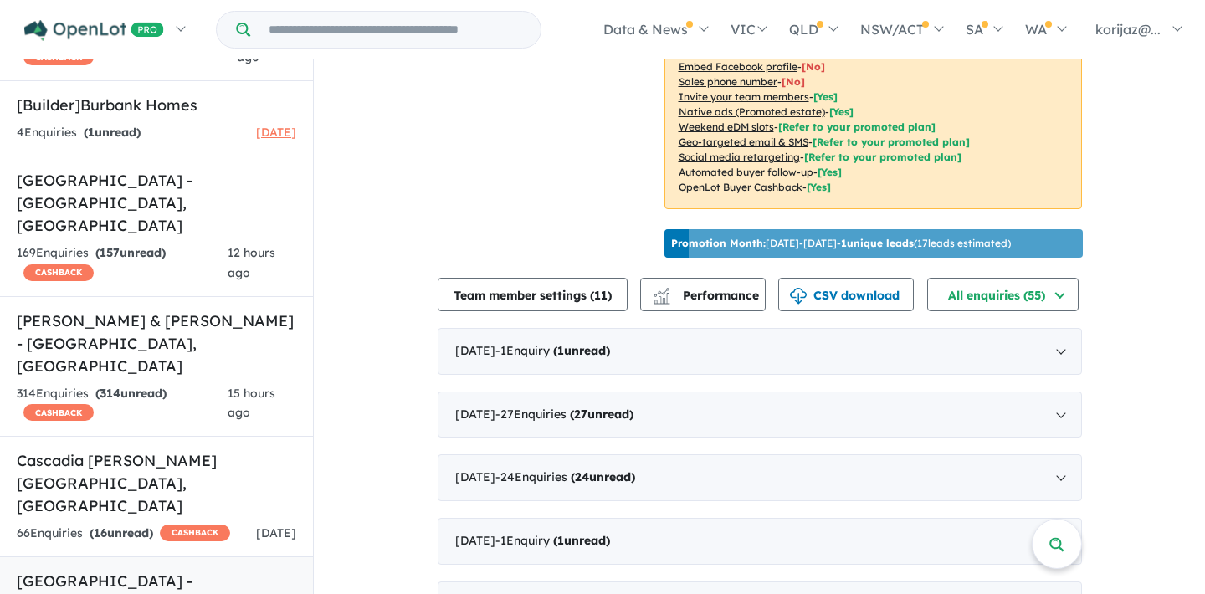
click at [171, 570] on h5 "[GEOGRAPHIC_DATA] - [GEOGRAPHIC_DATA] , [GEOGRAPHIC_DATA]" at bounding box center [156, 604] width 279 height 68
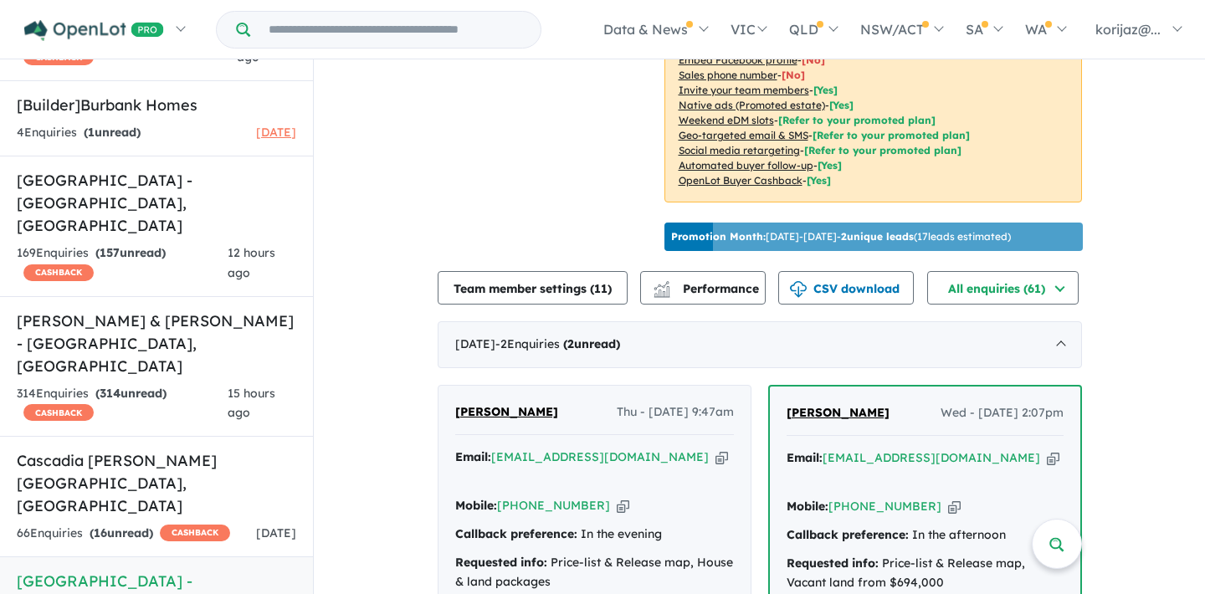
scroll to position [438, 0]
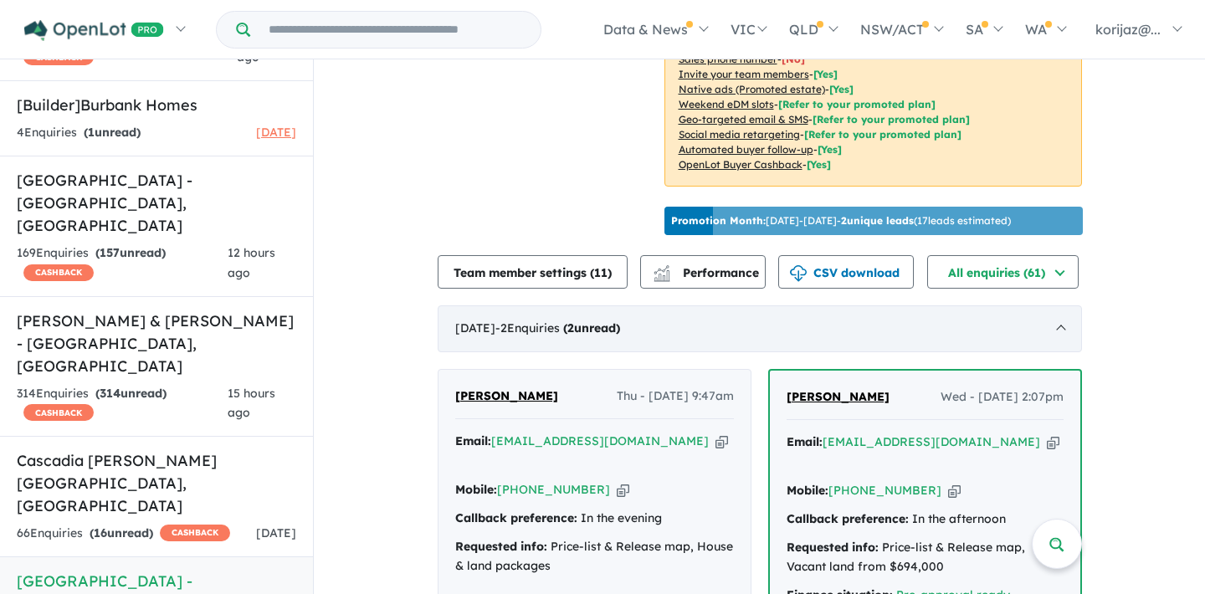
click at [598, 327] on div "[DATE] - 2 Enquir ies ( 2 unread)" at bounding box center [760, 328] width 644 height 47
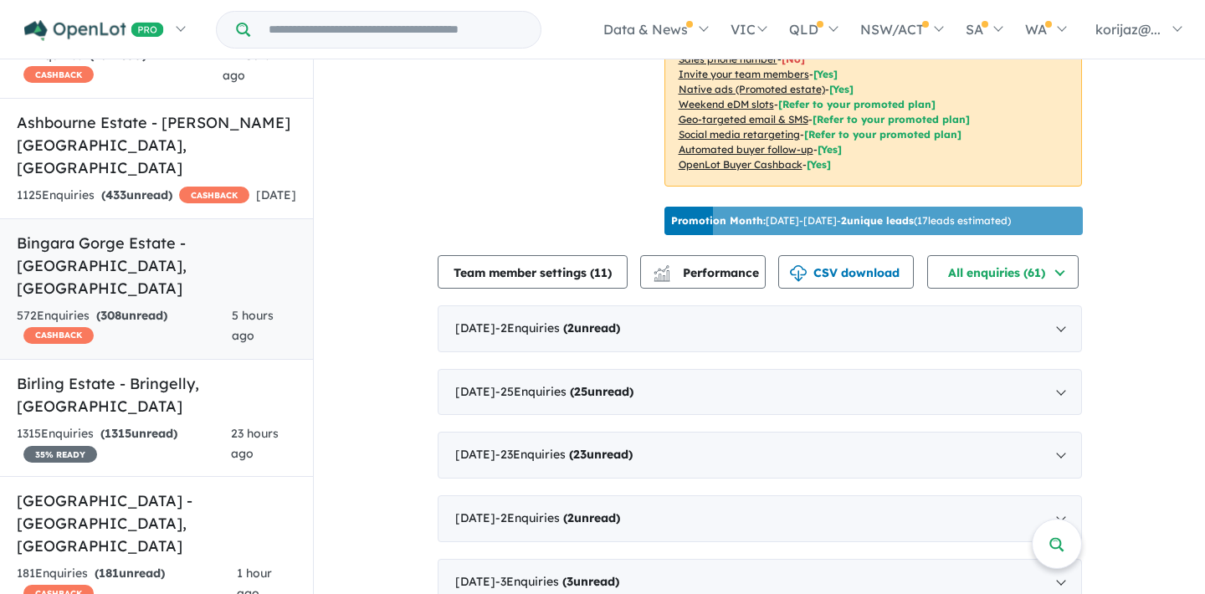
scroll to position [295, 0]
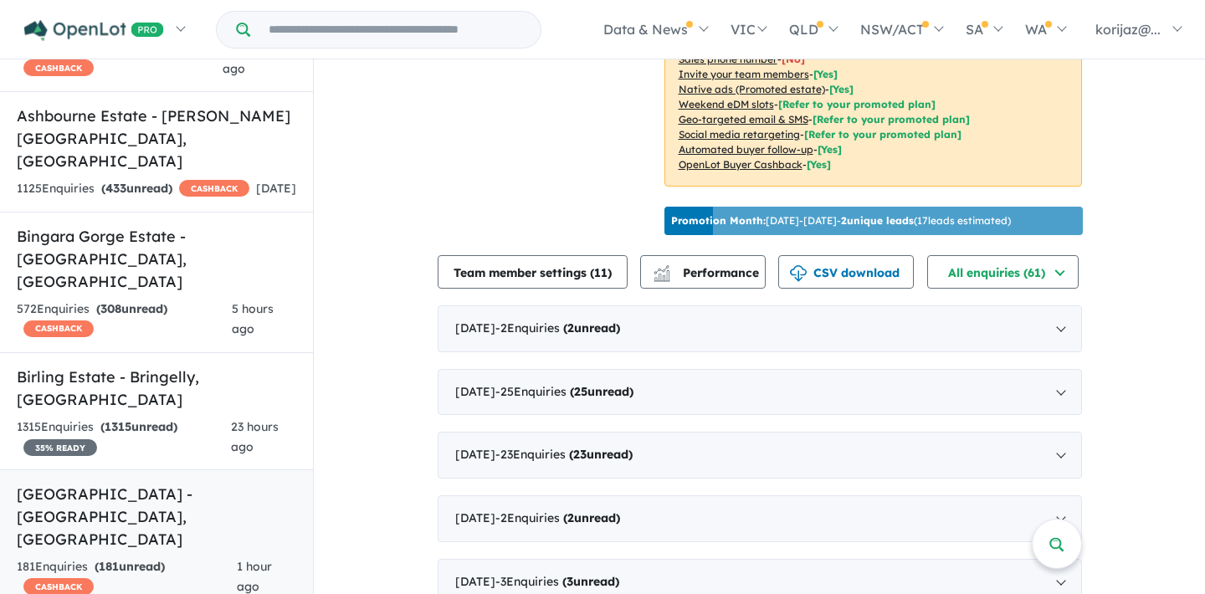
click at [147, 483] on h5 "[GEOGRAPHIC_DATA] - [GEOGRAPHIC_DATA] , [GEOGRAPHIC_DATA]" at bounding box center [156, 517] width 279 height 68
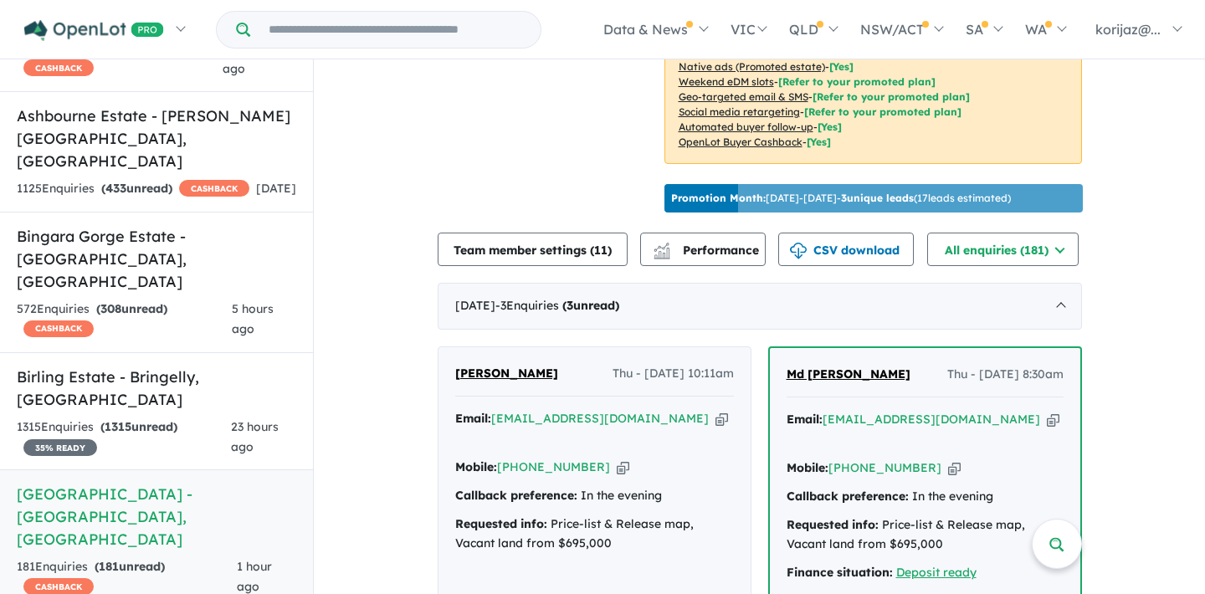
scroll to position [471, 0]
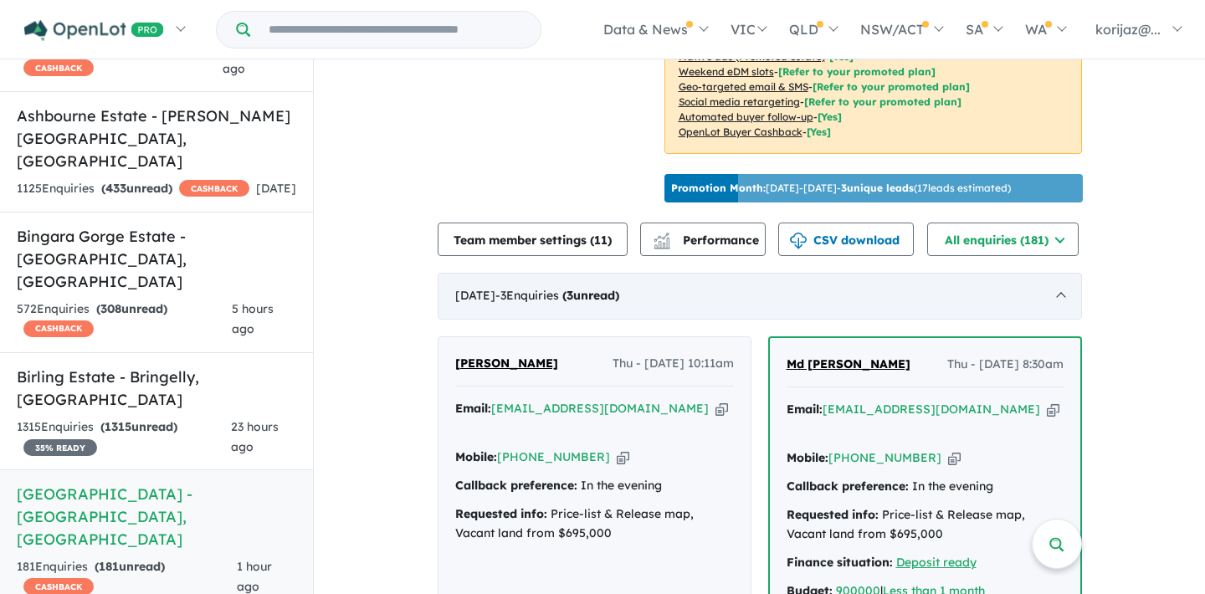
click at [674, 282] on div "[DATE] - 3 Enquir ies ( 3 unread)" at bounding box center [760, 296] width 644 height 47
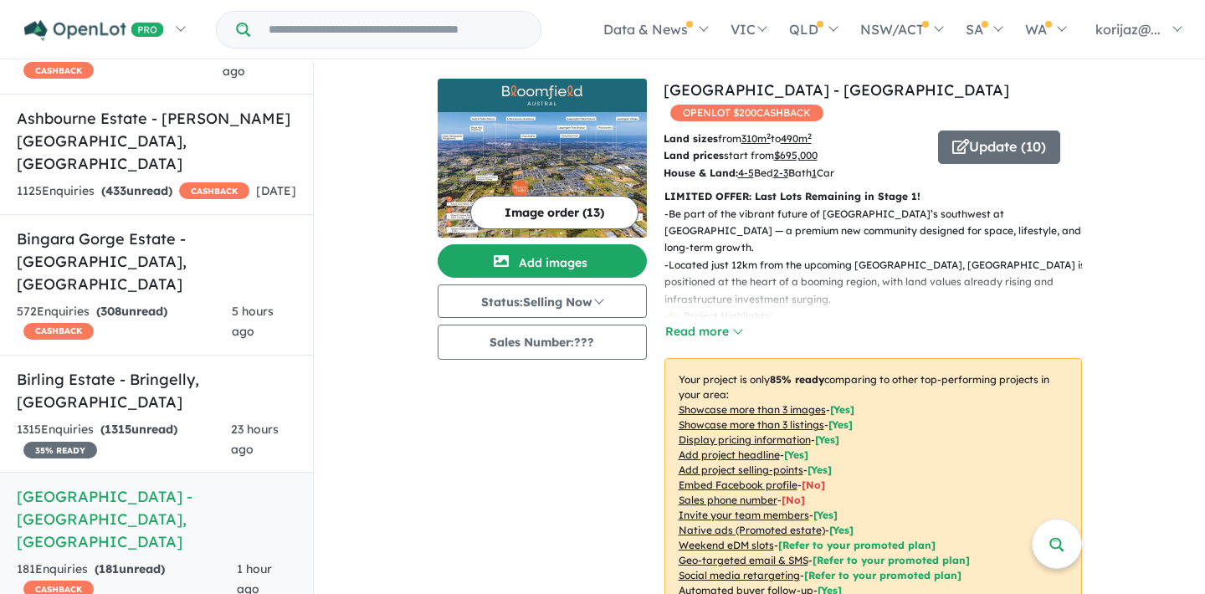
scroll to position [0, 0]
